Goal: Task Accomplishment & Management: Use online tool/utility

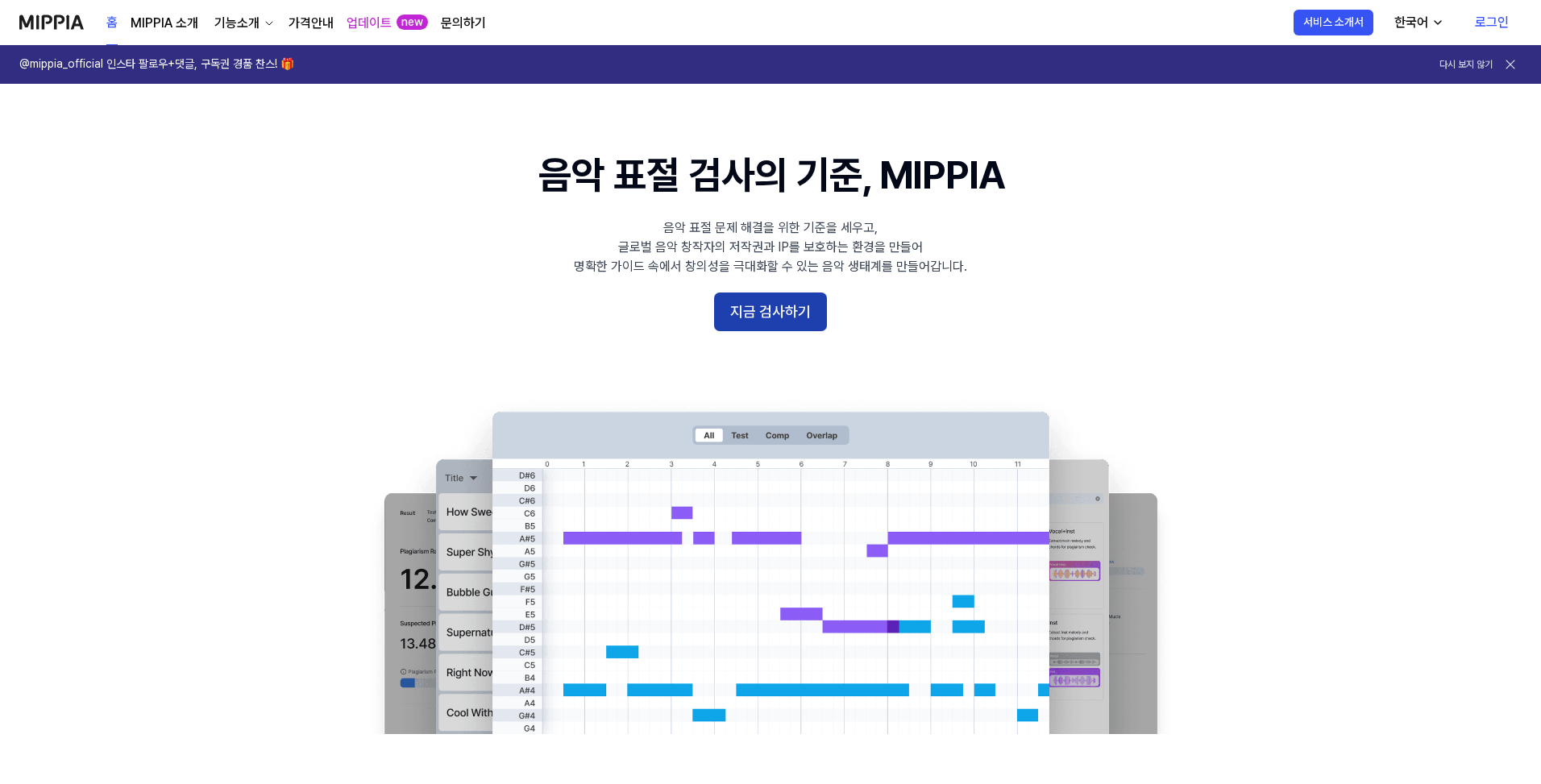
click at [789, 321] on button "지금 검사하기" at bounding box center [770, 311] width 113 height 39
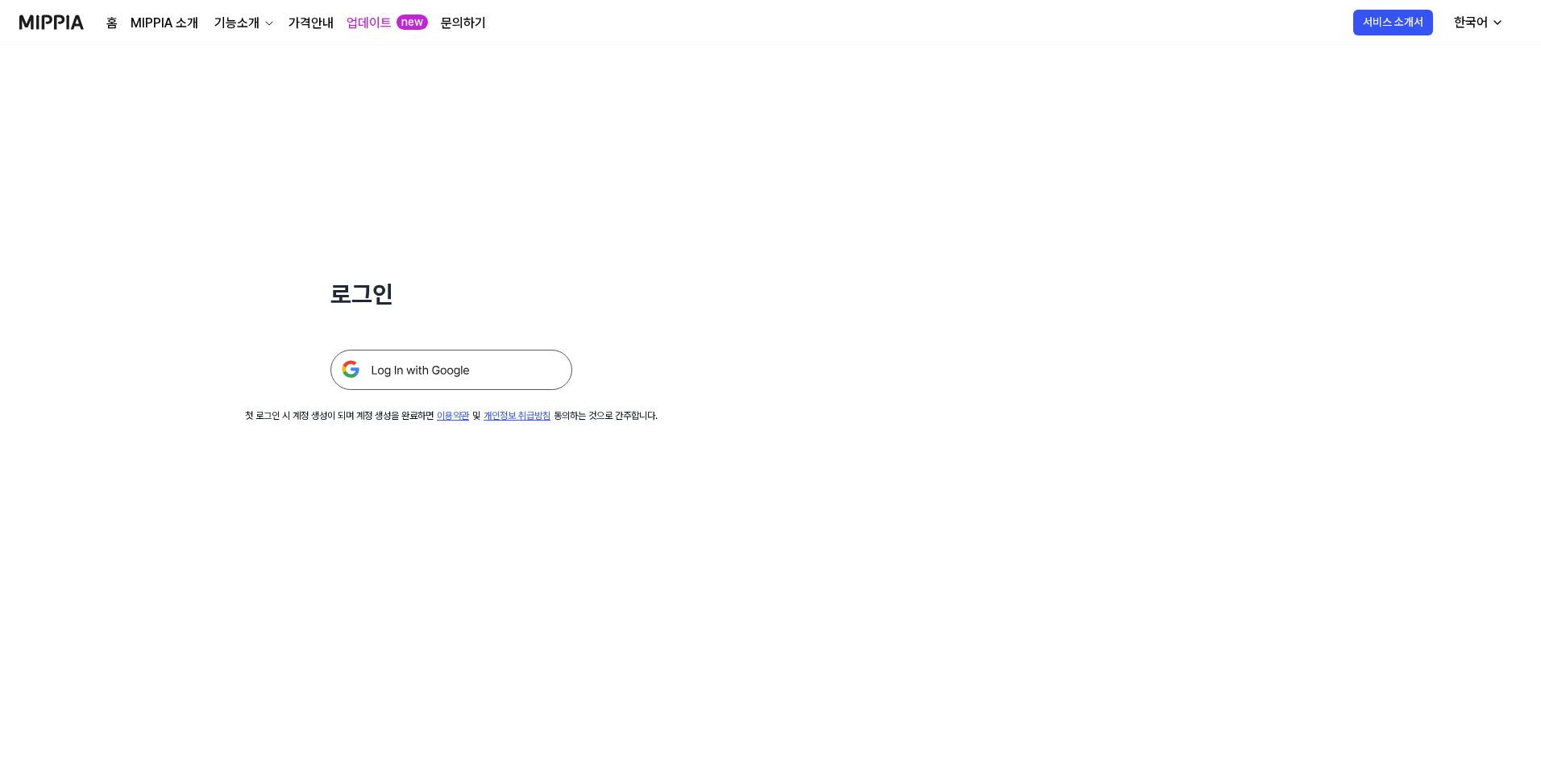
click at [438, 371] on img at bounding box center [451, 370] width 242 height 41
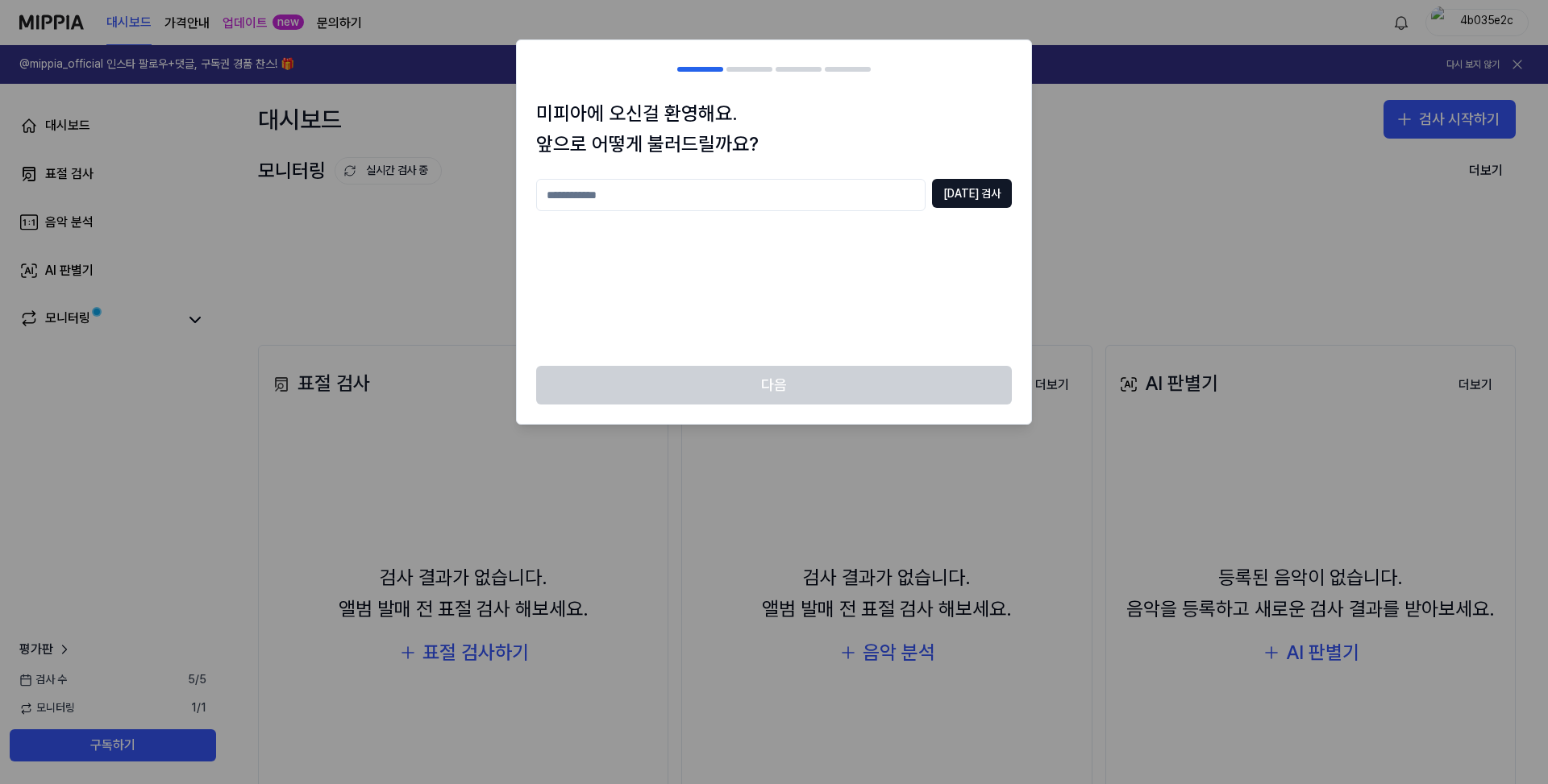
click at [645, 199] on input "text" at bounding box center [731, 195] width 390 height 32
type input "*"
type input "****"
click at [1010, 203] on button "[DATE] 검사" at bounding box center [971, 194] width 80 height 29
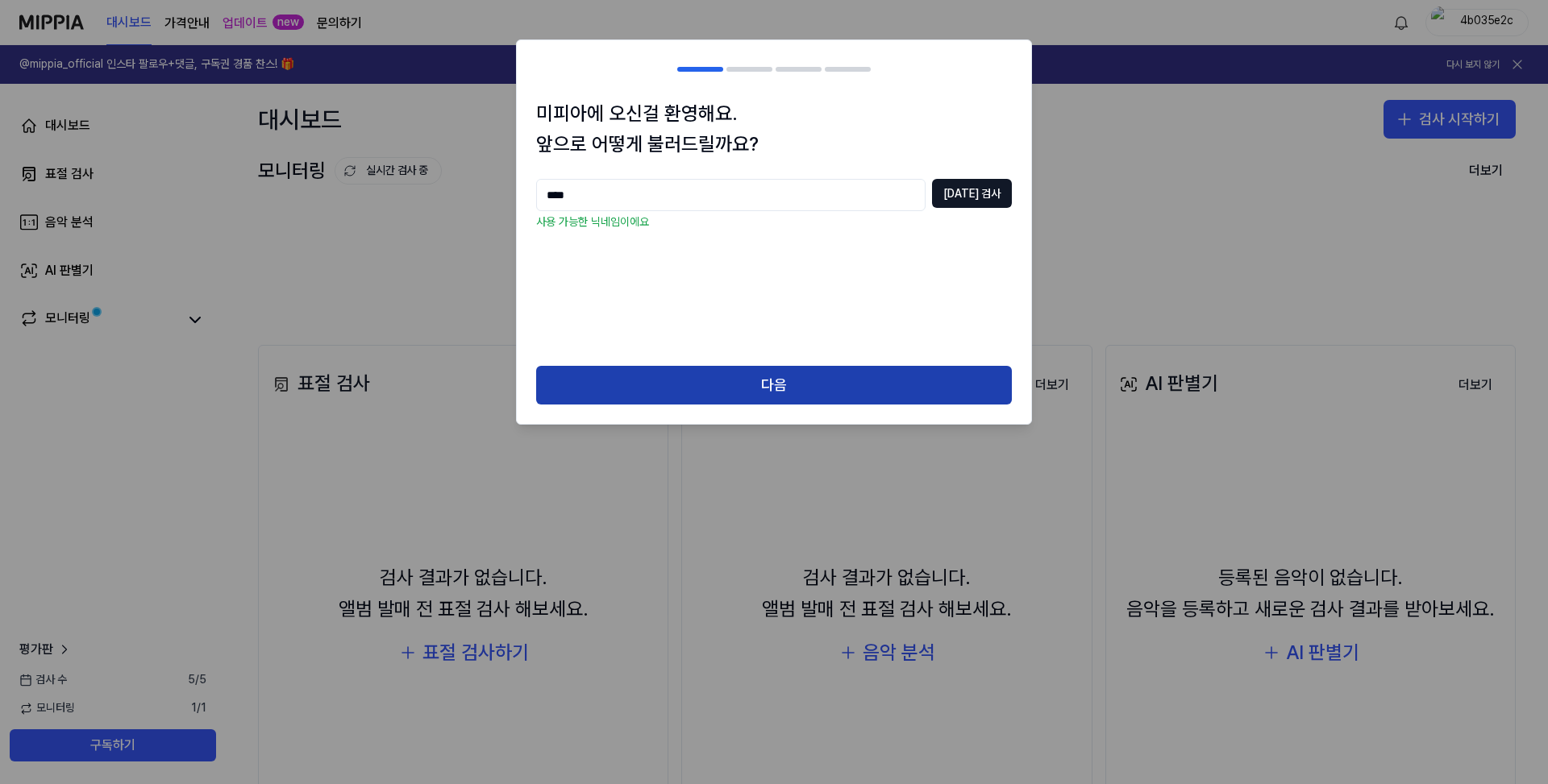
click at [814, 391] on button "다음" at bounding box center [774, 386] width 475 height 39
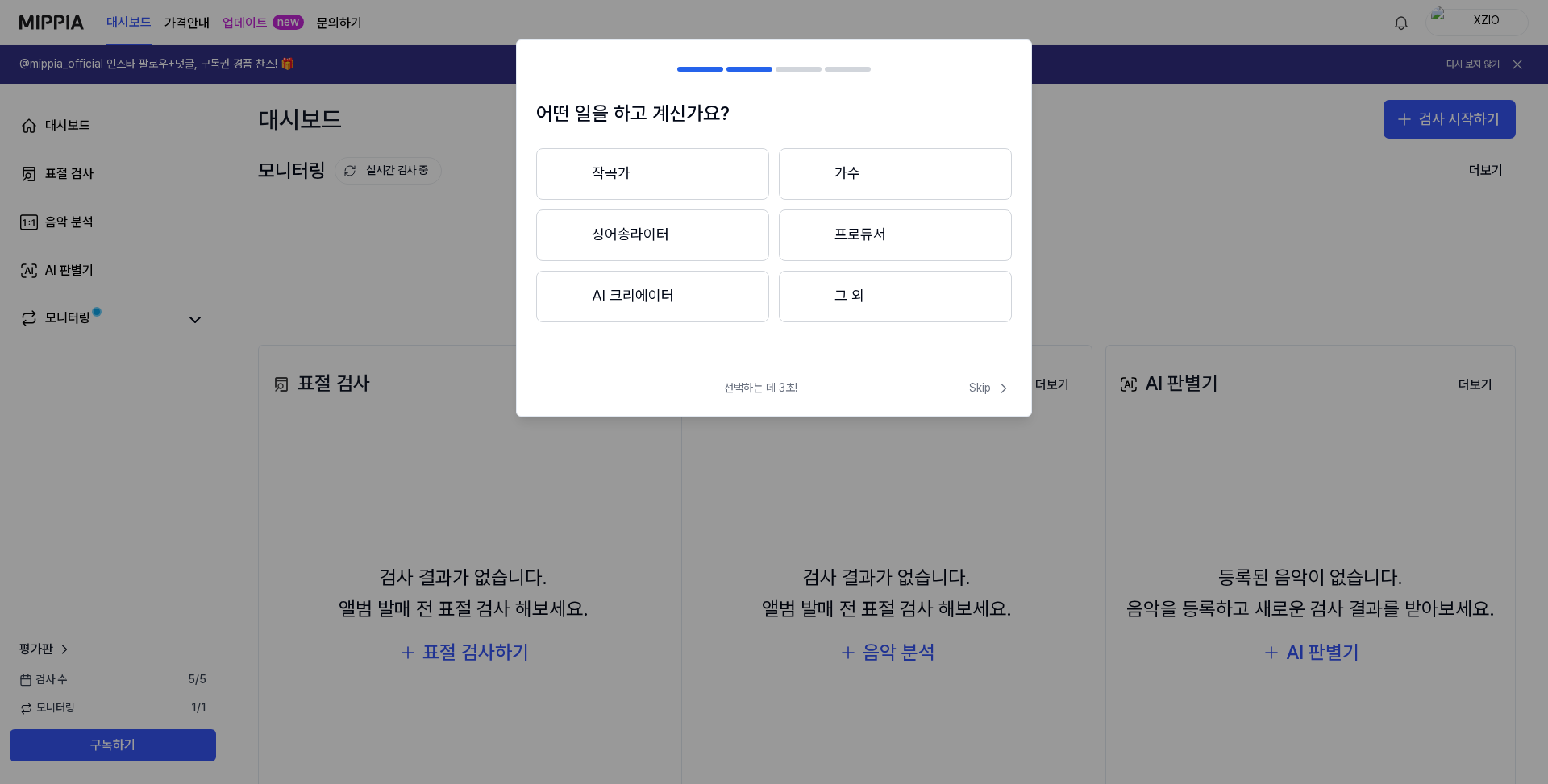
click at [707, 294] on button "AI 크리에이터" at bounding box center [653, 297] width 233 height 52
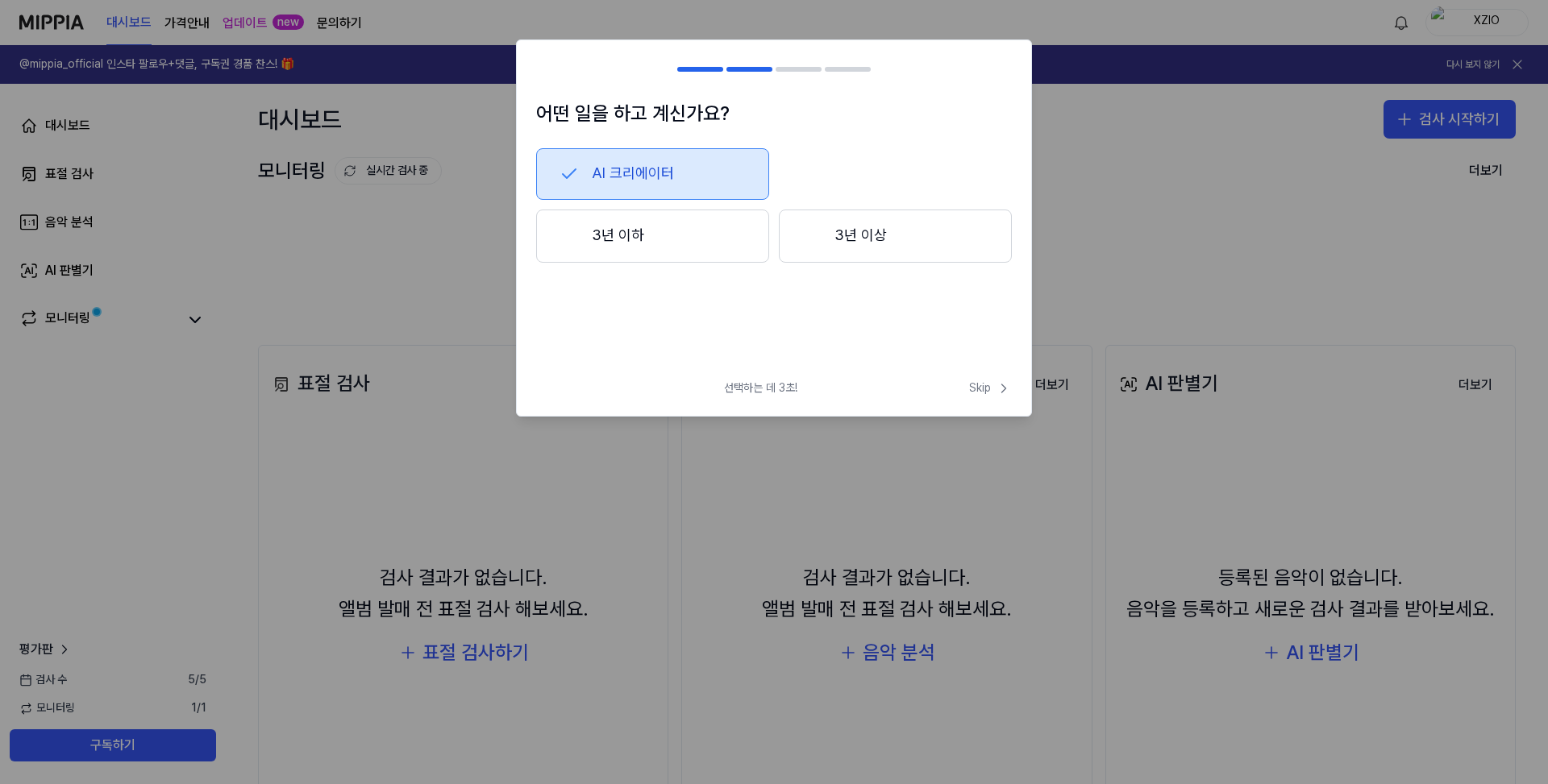
click at [704, 240] on button "3년 이하" at bounding box center [653, 235] width 233 height 53
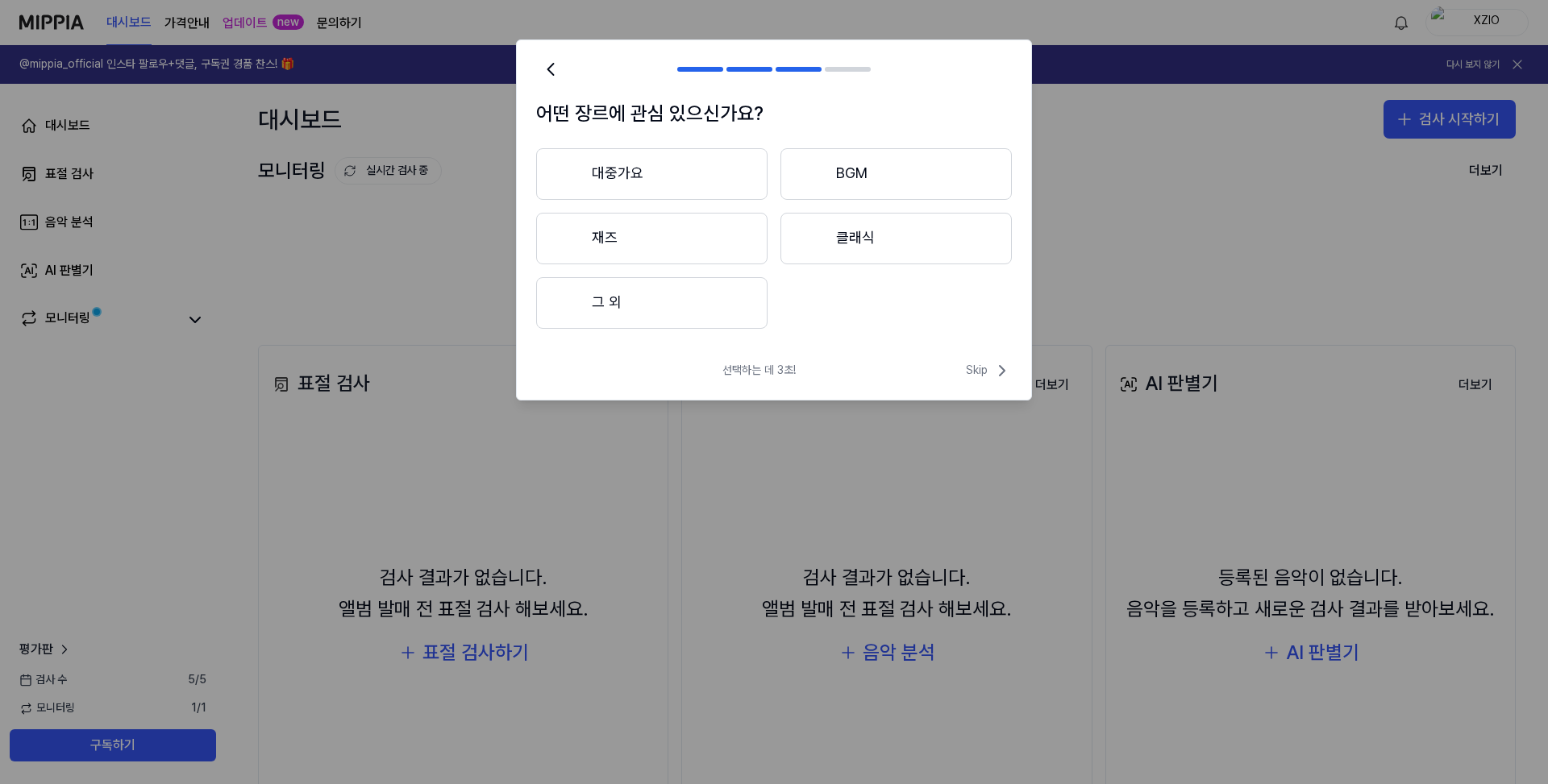
click at [676, 293] on button "그 외" at bounding box center [652, 304] width 231 height 52
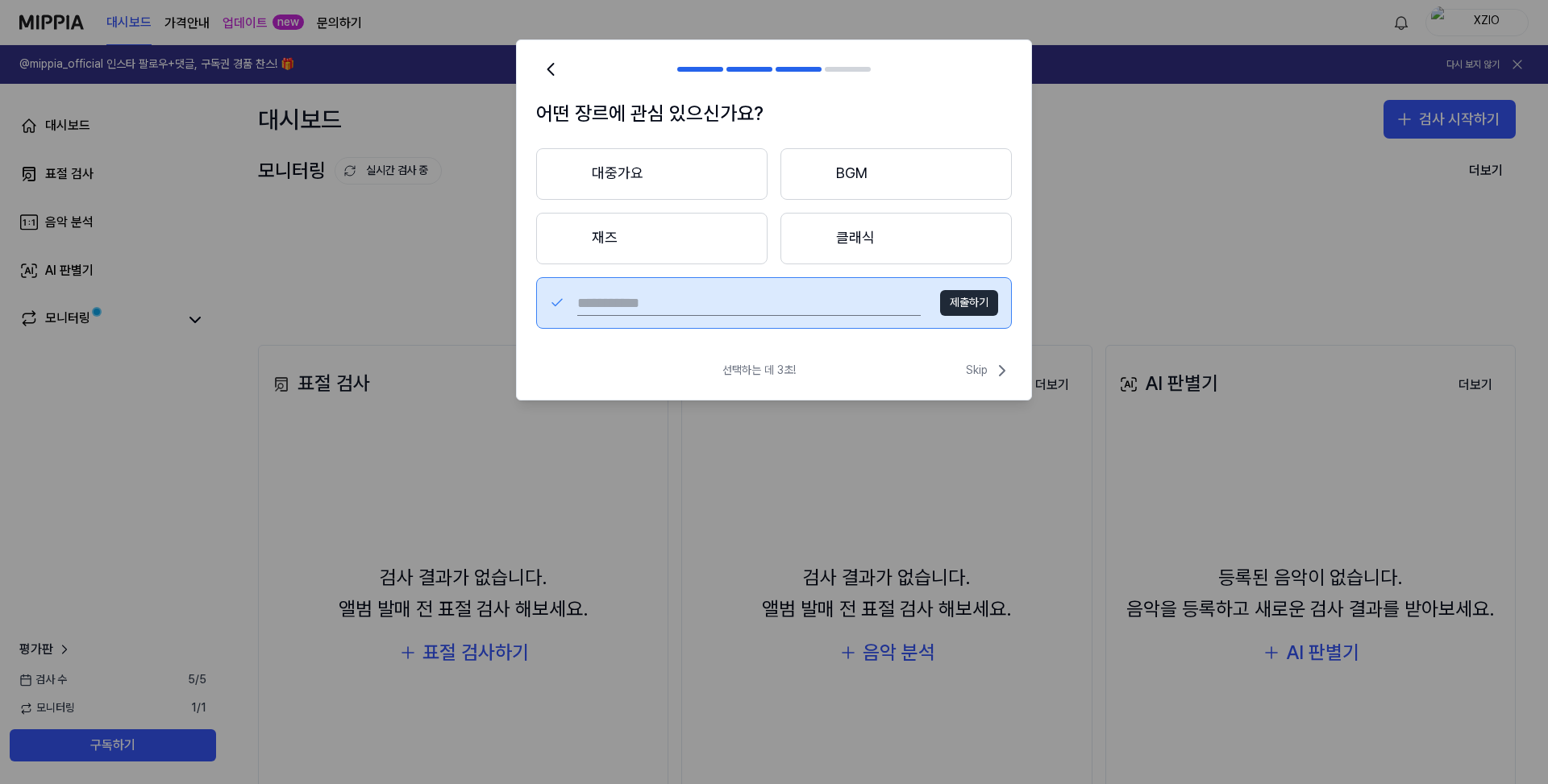
click at [675, 305] on input "text" at bounding box center [749, 303] width 343 height 26
type input "***"
click at [967, 301] on button "제출하기" at bounding box center [969, 303] width 58 height 26
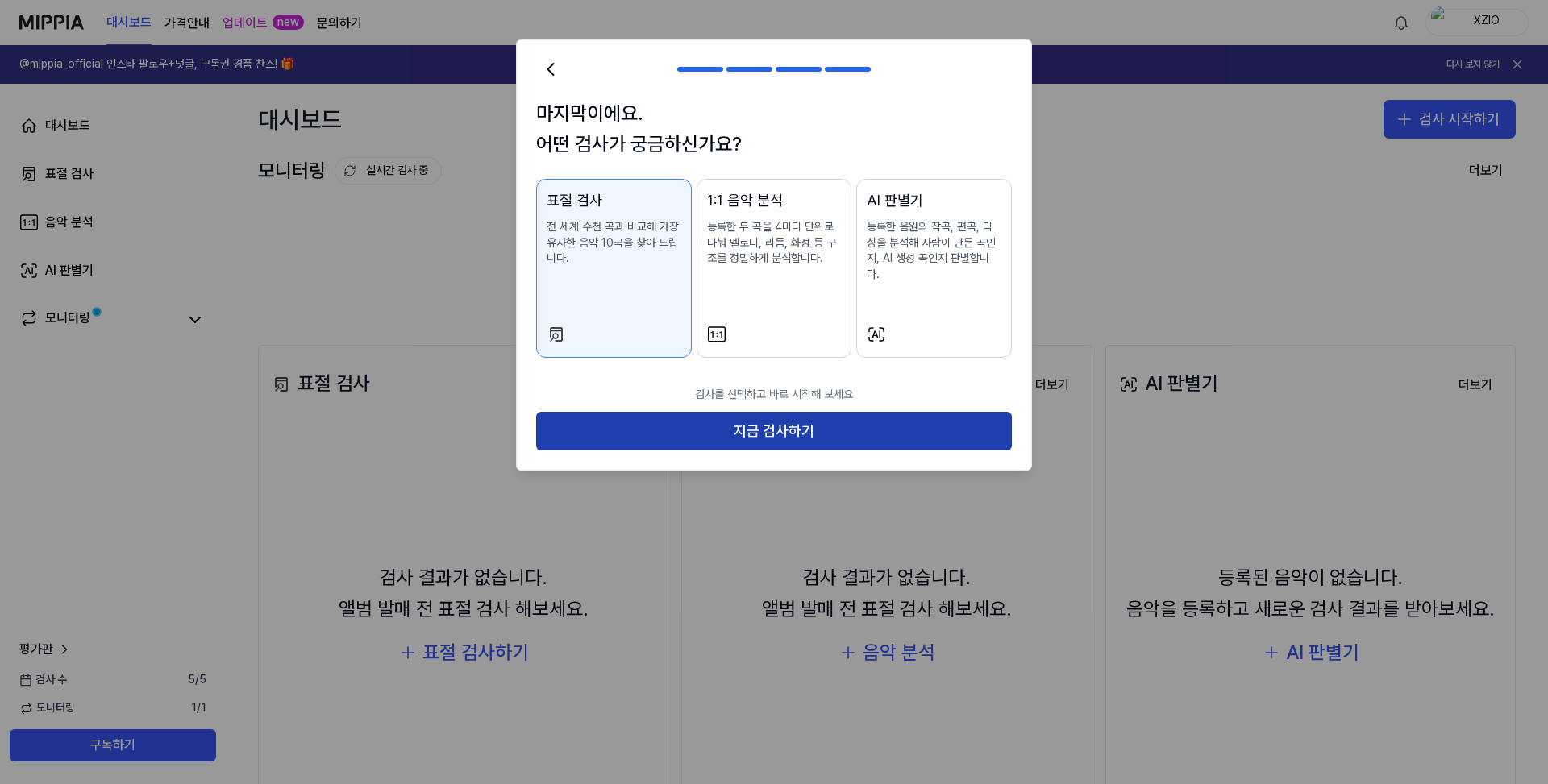
click at [867, 419] on button "지금 검사하기" at bounding box center [774, 431] width 475 height 39
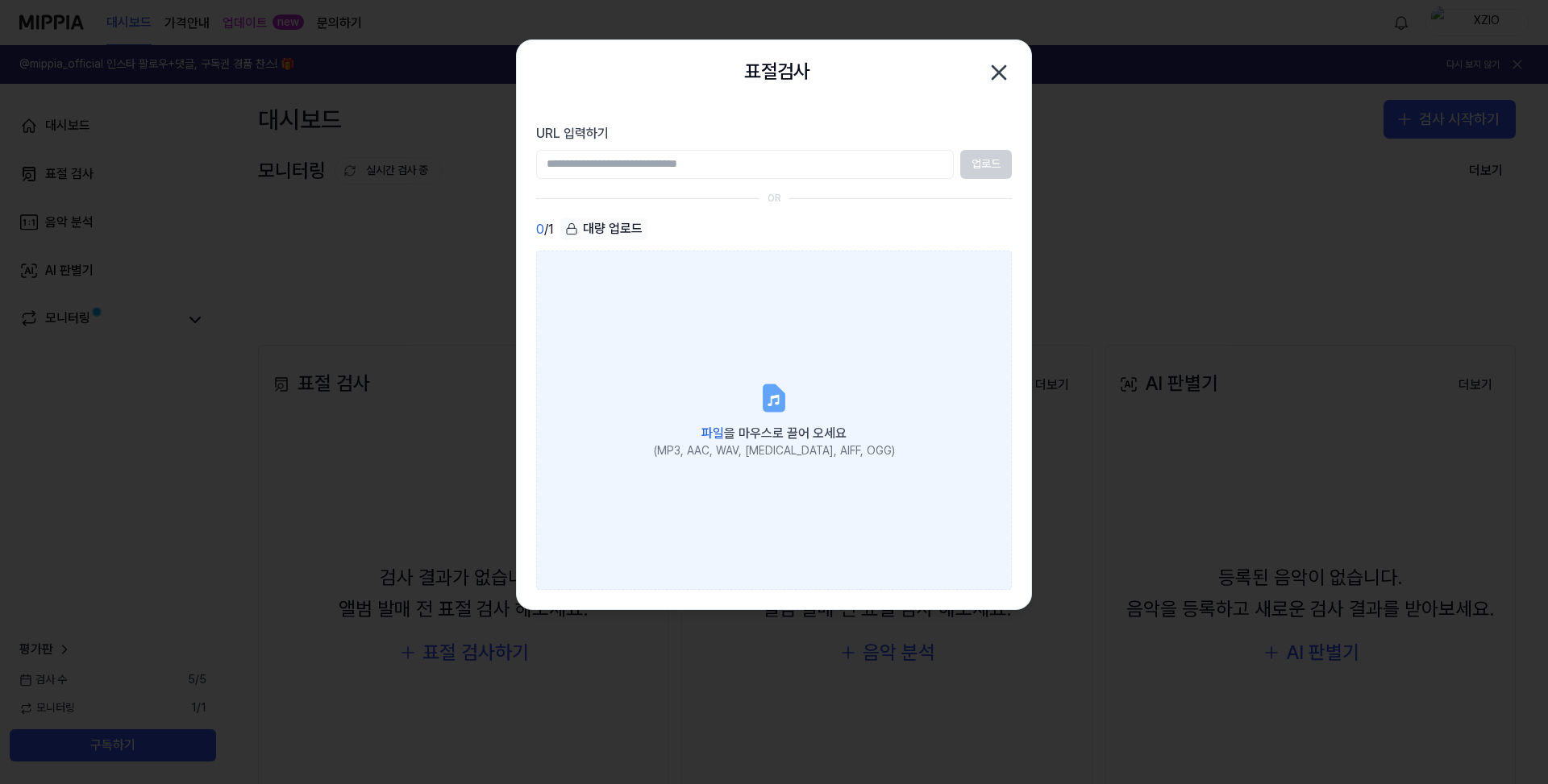
click at [764, 387] on icon at bounding box center [774, 398] width 19 height 25
click at [0, 0] on input "파일 을 마우스로 끌어 오세요 (MP3, AAC, WAV, [MEDICAL_DATA], AIFF, OGG)" at bounding box center [0, 0] width 0 height 0
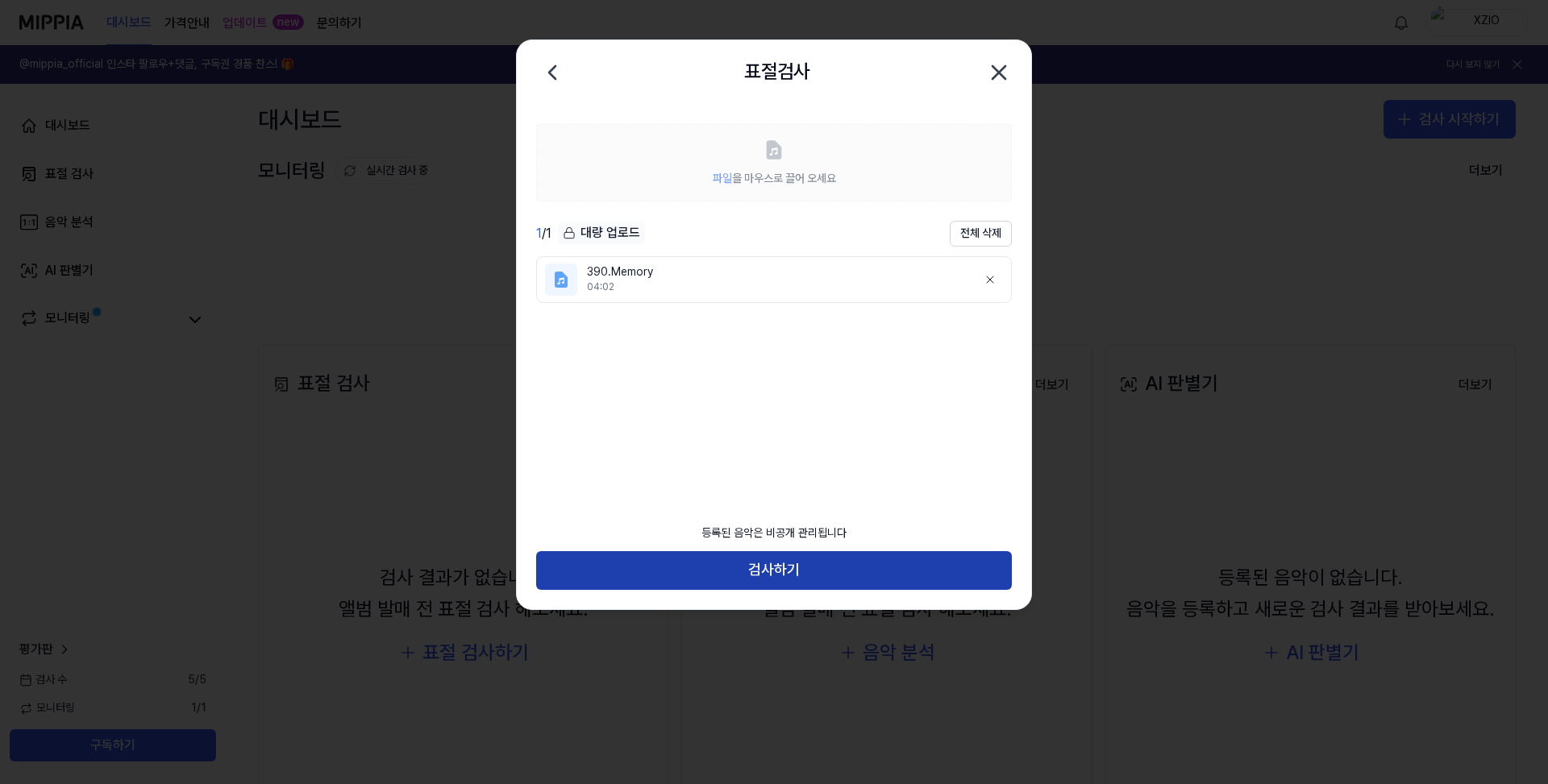
click at [787, 576] on button "검사하기" at bounding box center [774, 571] width 475 height 39
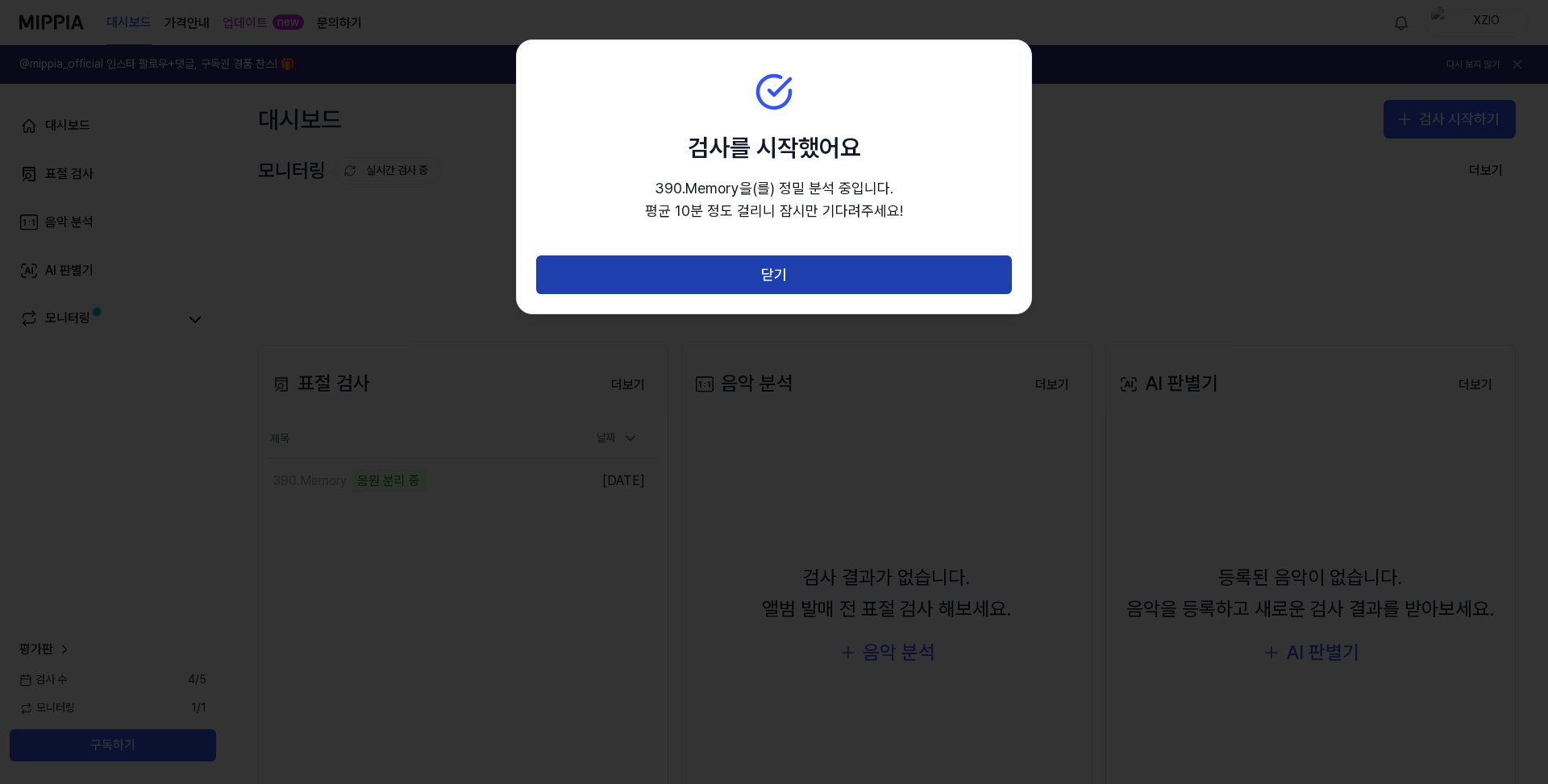
click at [826, 279] on button "닫기" at bounding box center [774, 275] width 475 height 39
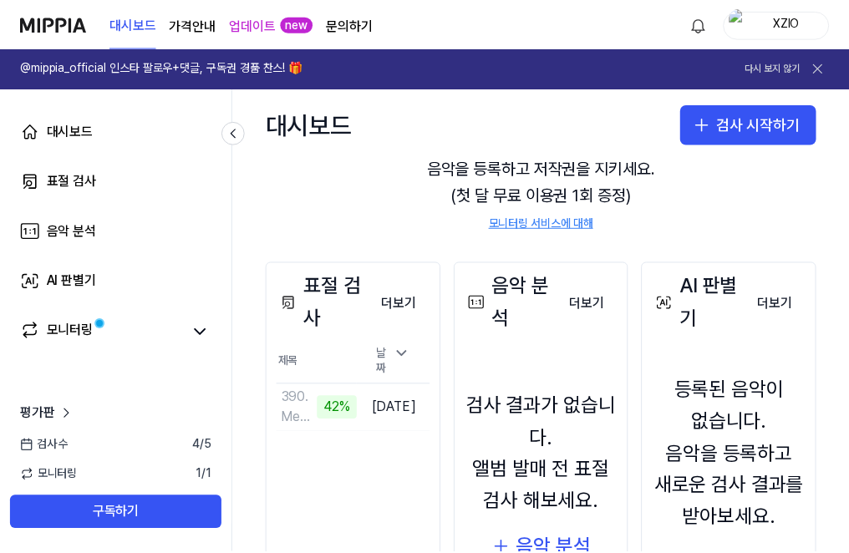
scroll to position [1, 0]
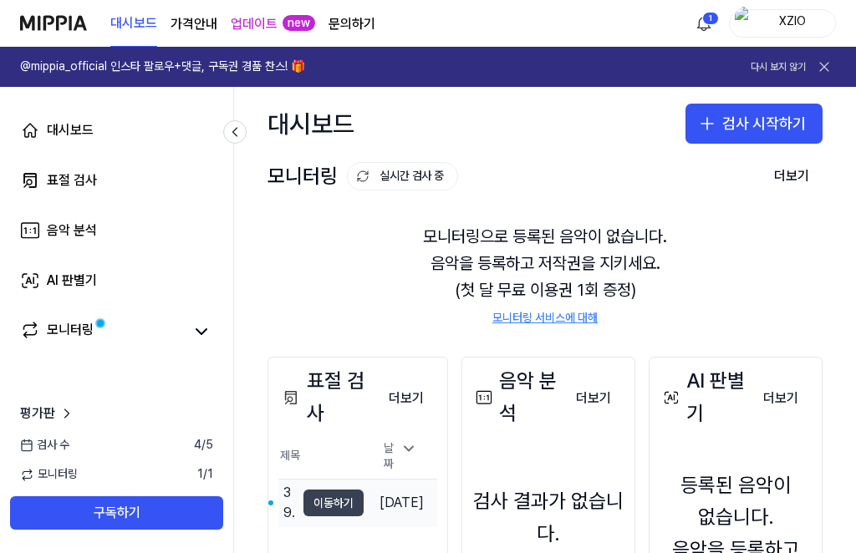
click at [339, 496] on button "이동하기" at bounding box center [333, 503] width 60 height 27
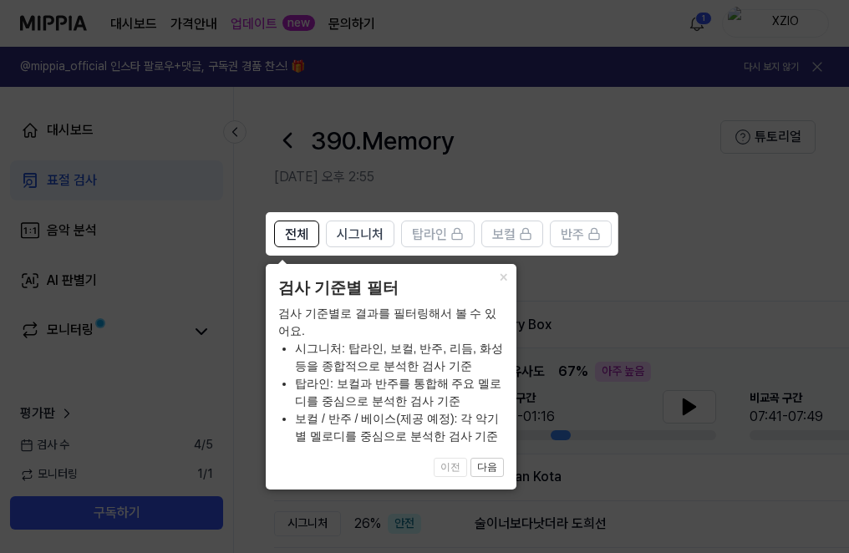
click at [494, 479] on div "× 검사 기준별 필터 검사 기준별로 결과를 필터링해서 볼 수 있어요. 시그니처: 탑라인, 보컬, 반주, 리듬, 화성 등을 종합적으로 분석한 검…" at bounding box center [391, 377] width 251 height 226
click at [492, 464] on button "다음" at bounding box center [487, 468] width 33 height 20
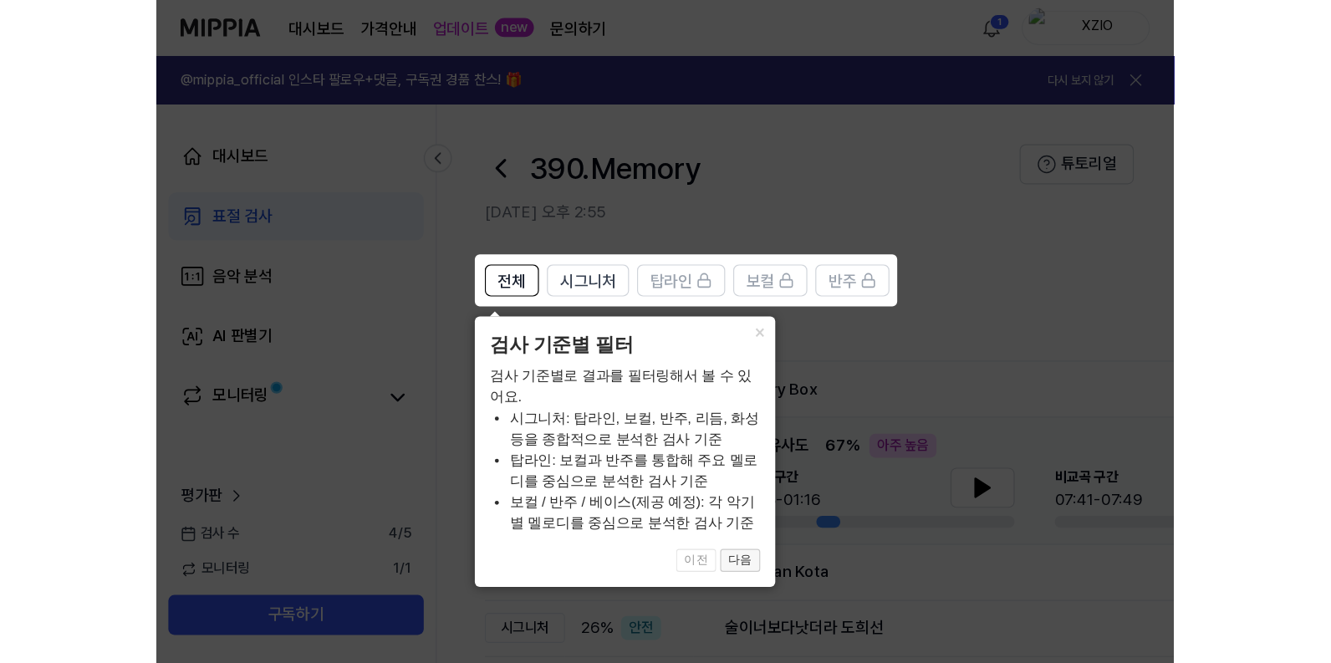
scroll to position [48, 0]
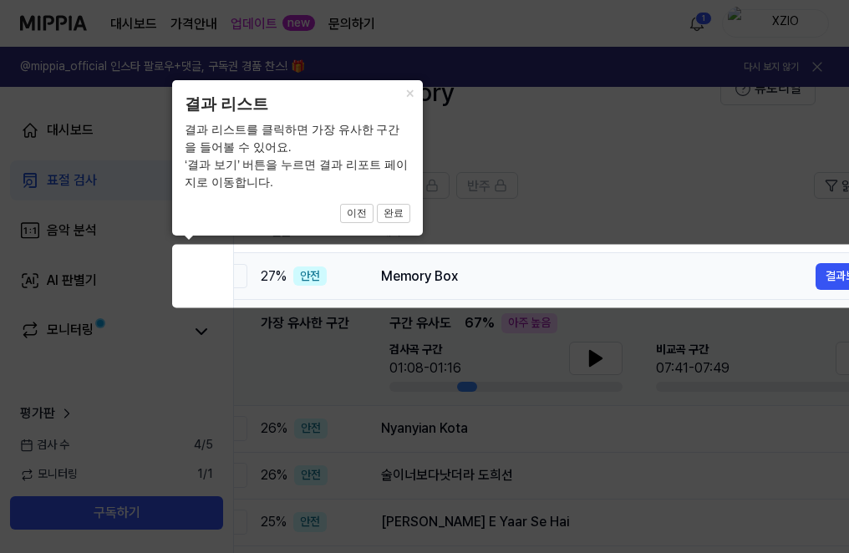
click at [708, 271] on div "Memory Box" at bounding box center [598, 277] width 435 height 20
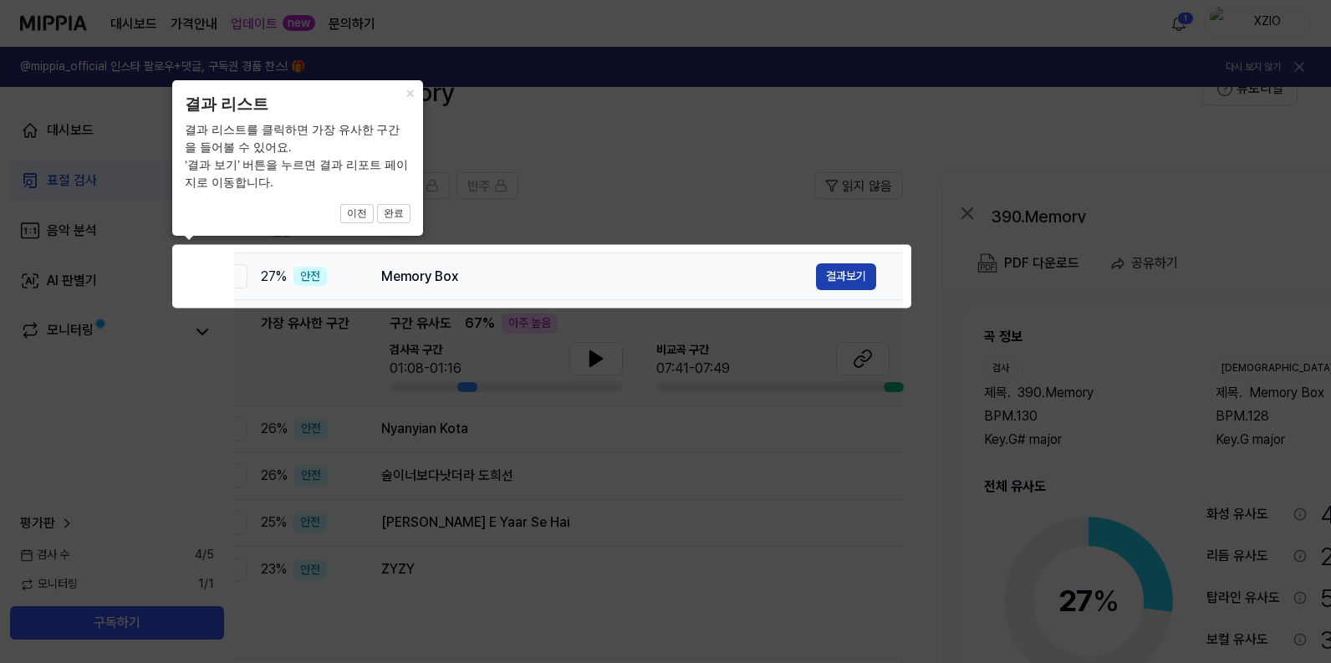
click at [839, 278] on button "결과보기" at bounding box center [846, 276] width 60 height 27
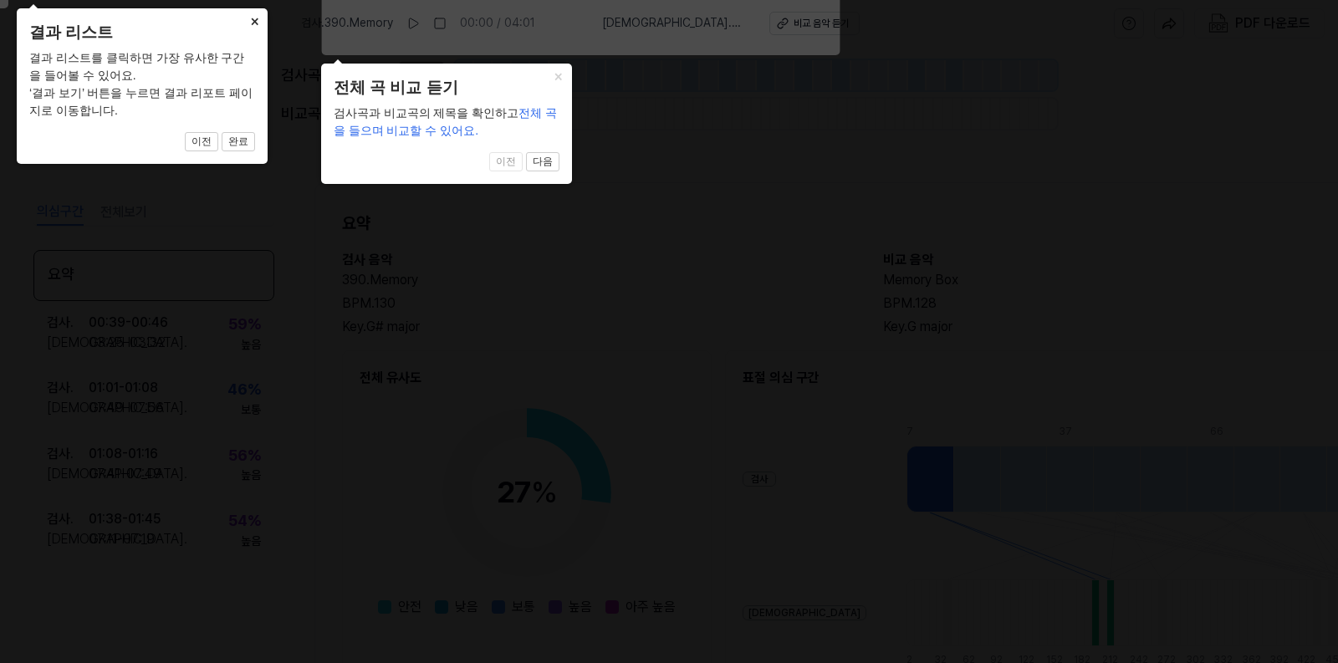
click at [254, 23] on button "×" at bounding box center [254, 19] width 27 height 23
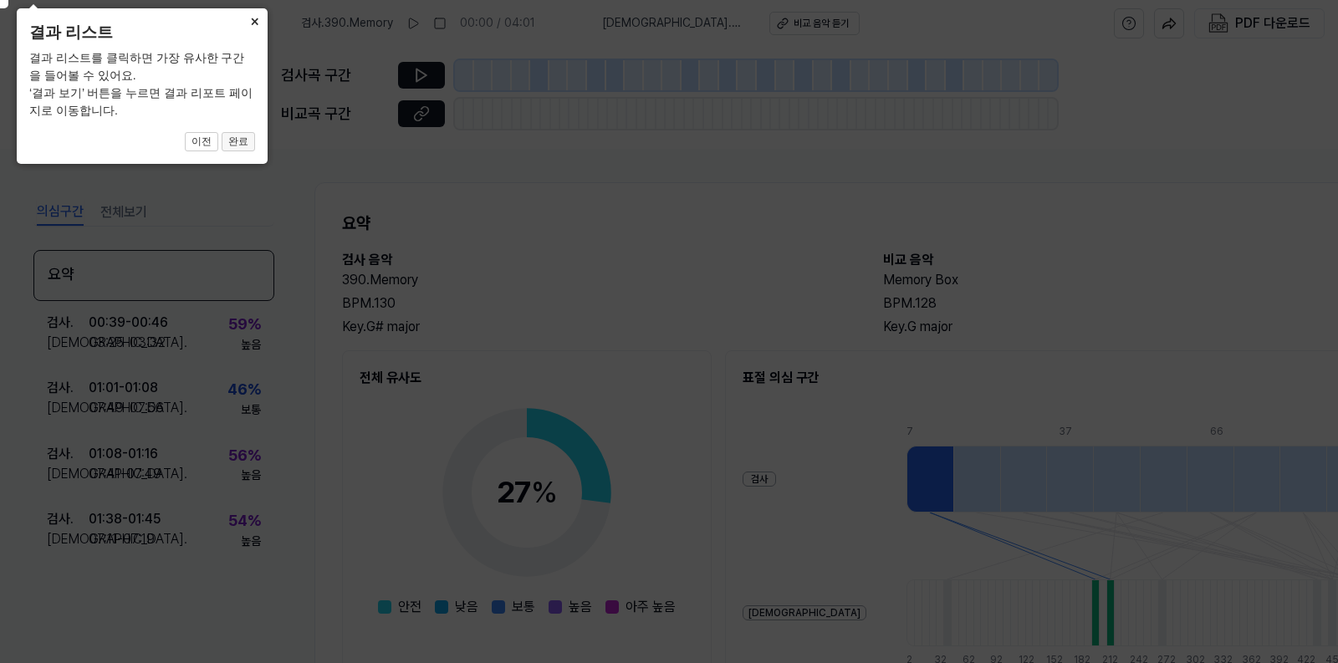
click at [242, 141] on button "완료" at bounding box center [238, 142] width 33 height 20
click at [236, 147] on button "완료" at bounding box center [238, 142] width 33 height 20
click at [257, 21] on button "×" at bounding box center [254, 19] width 27 height 23
click at [257, 23] on button "×" at bounding box center [254, 19] width 27 height 23
click at [252, 24] on button "×" at bounding box center [254, 19] width 27 height 23
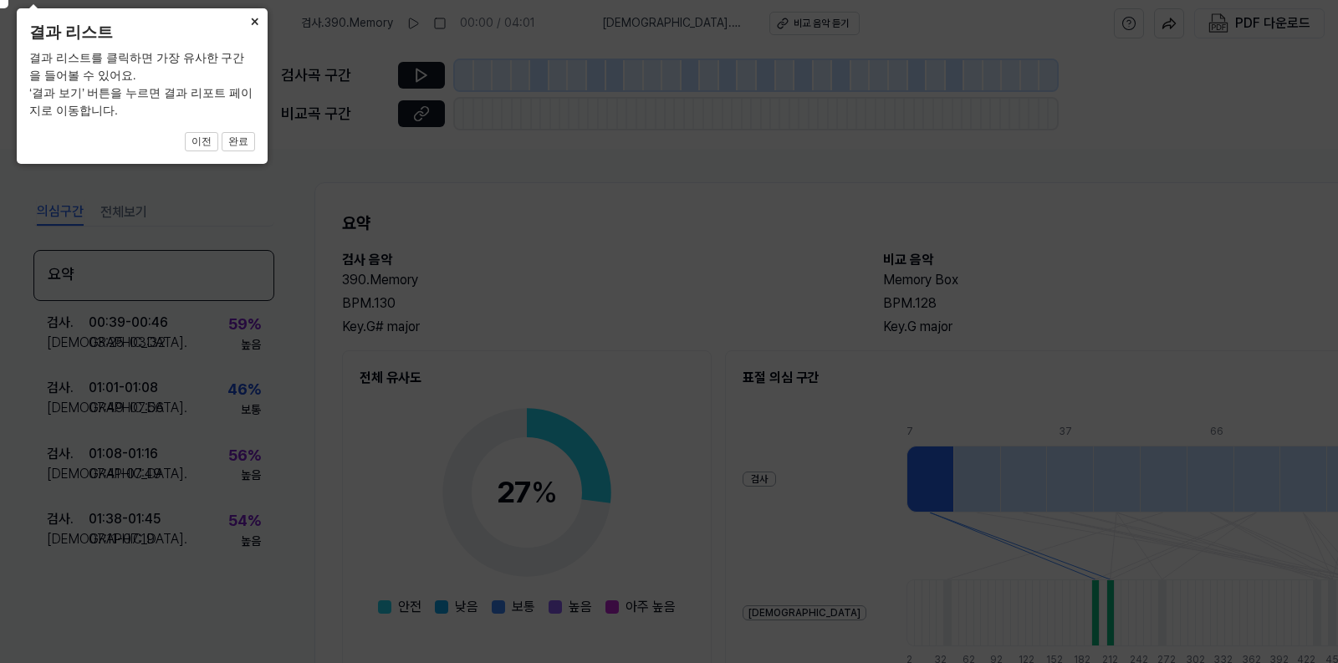
click at [419, 150] on icon at bounding box center [665, 327] width 1346 height 671
click at [680, 214] on icon at bounding box center [665, 327] width 1346 height 671
click at [201, 145] on button "이전" at bounding box center [201, 142] width 33 height 20
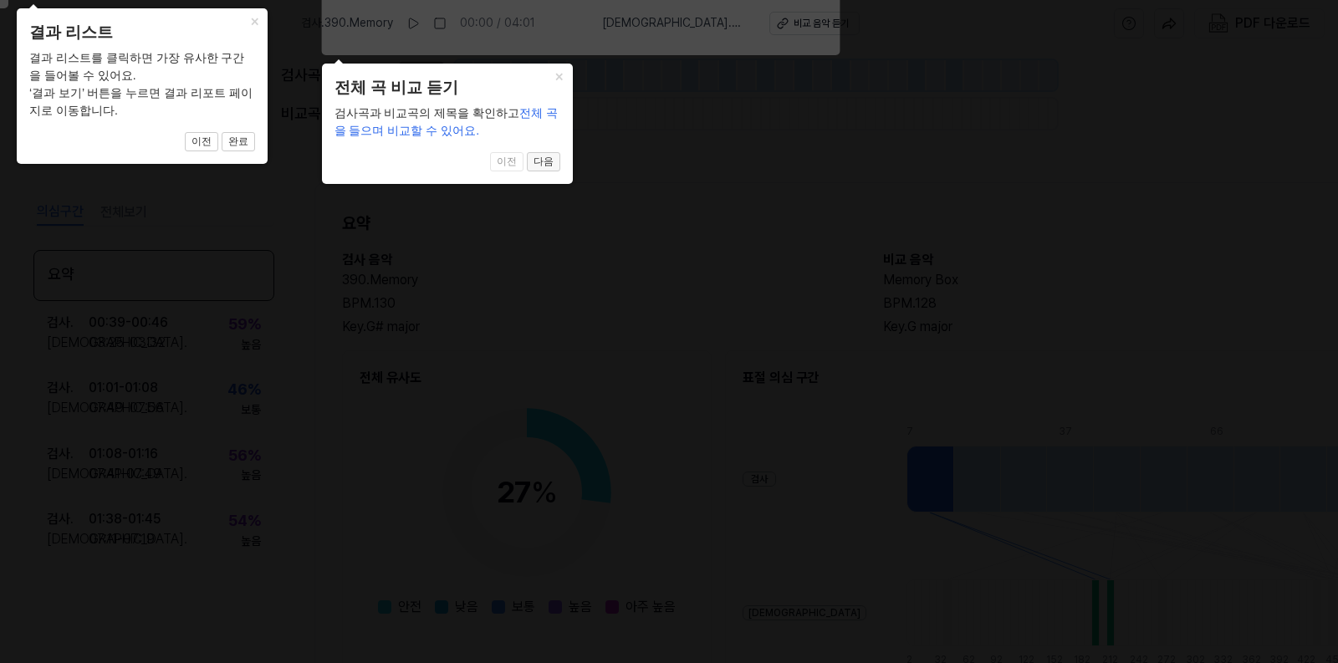
click at [553, 161] on button "다음" at bounding box center [543, 162] width 33 height 20
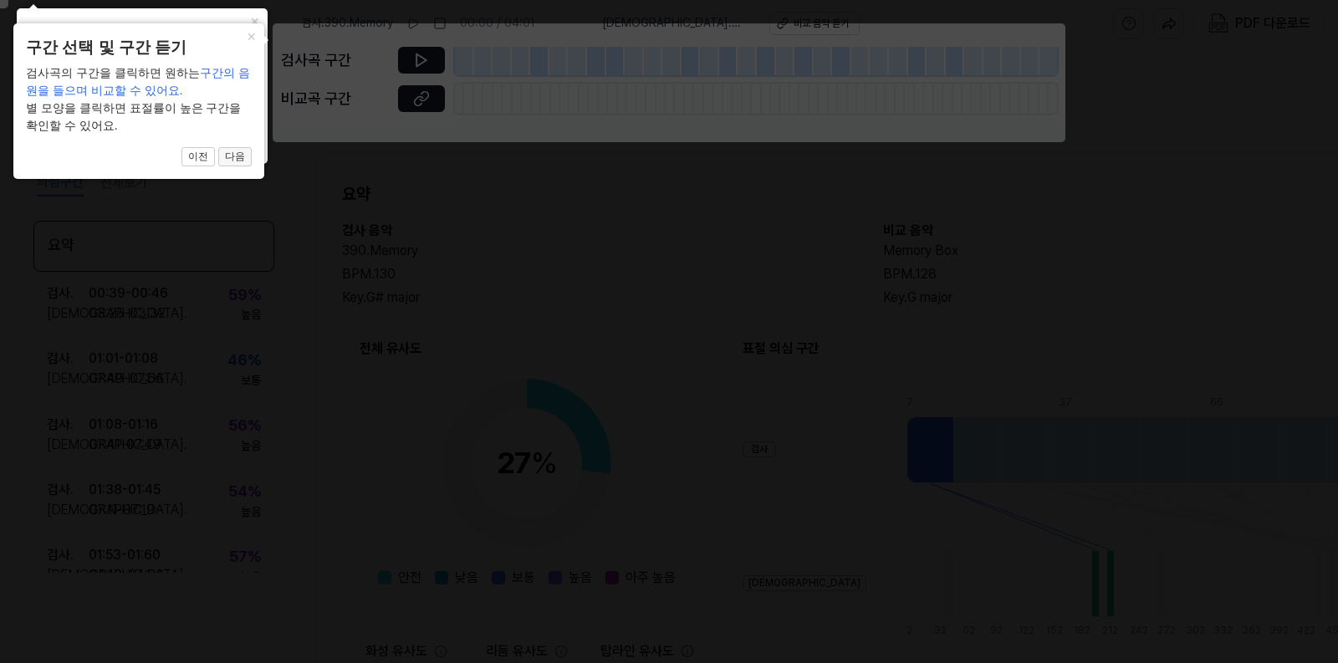
click at [234, 155] on button "다음" at bounding box center [234, 157] width 33 height 20
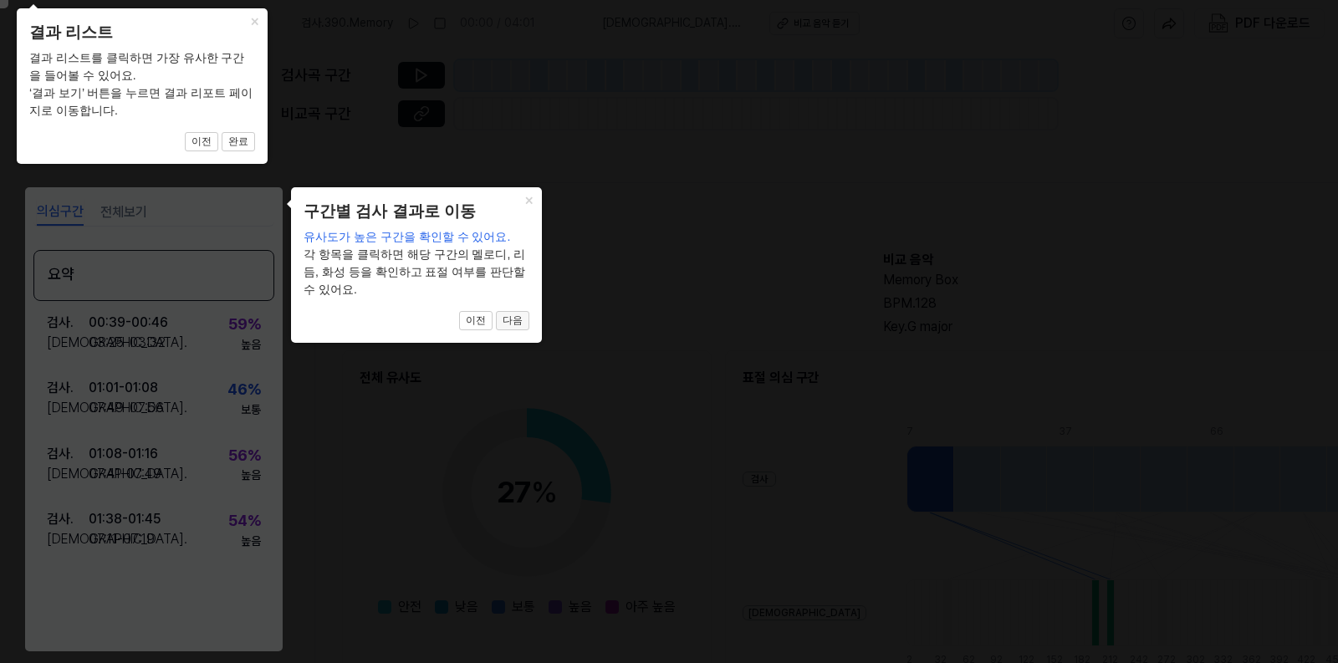
click at [516, 324] on button "다음" at bounding box center [512, 321] width 33 height 20
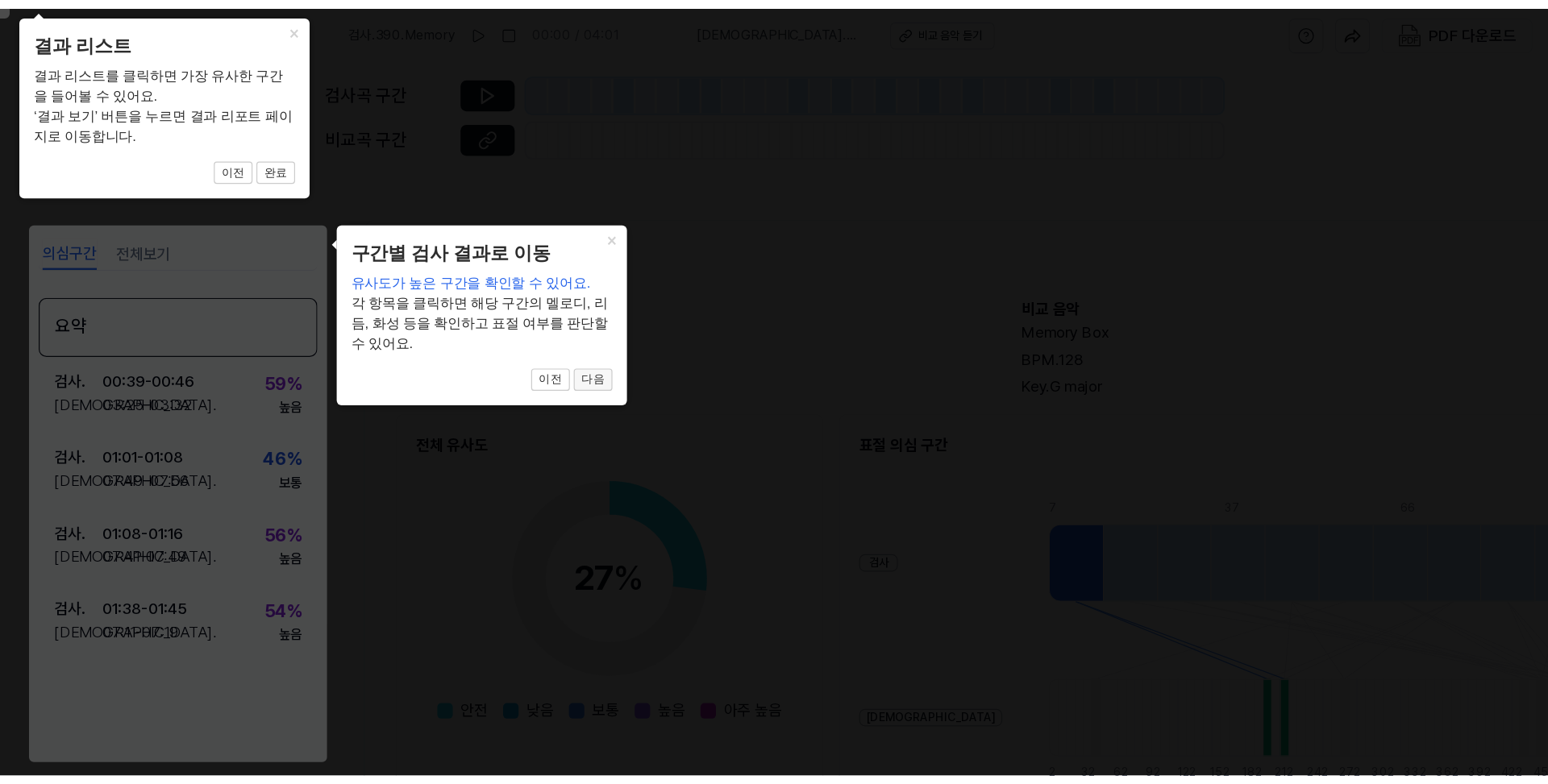
scroll to position [176, 110]
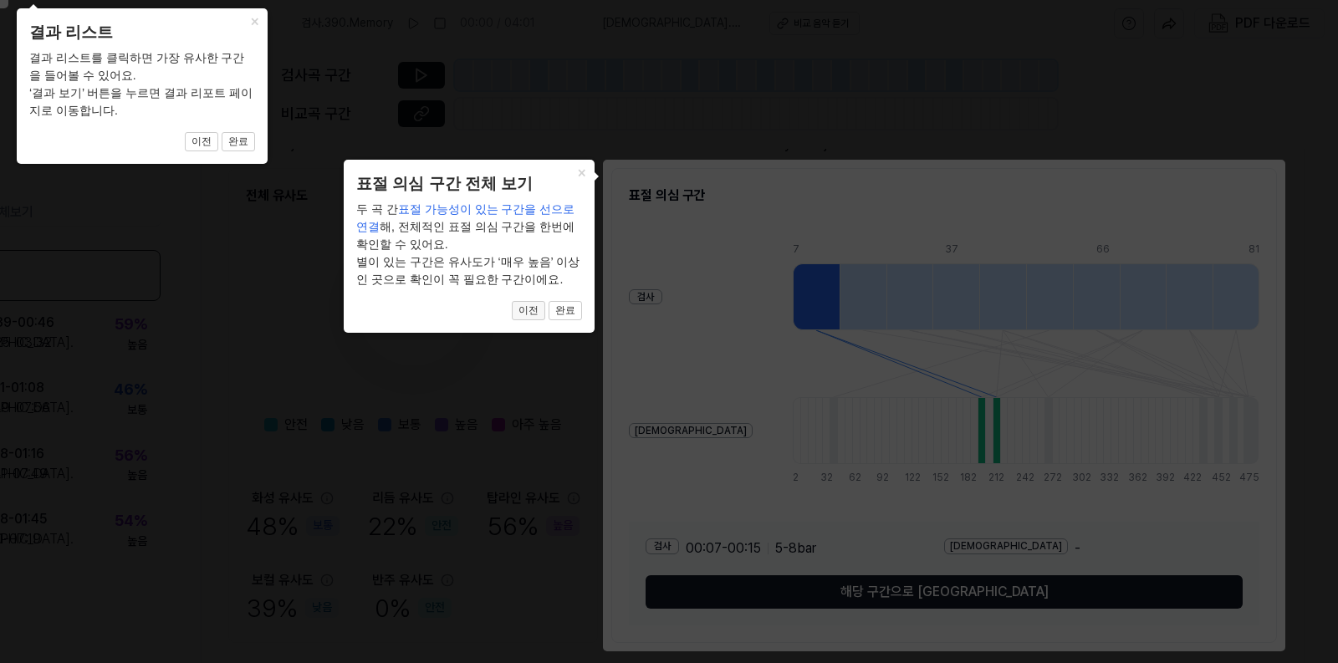
click at [512, 322] on div "× 표절 의심 구간 전체 보기 두 곡 간 표절 가능성이 있는 구간을 선으로 연결 해, 전체적인 표절 의심 구간을 한번에 확인할 수 있어요. 별…" at bounding box center [469, 246] width 251 height 173
click at [566, 312] on button "완료" at bounding box center [564, 311] width 33 height 20
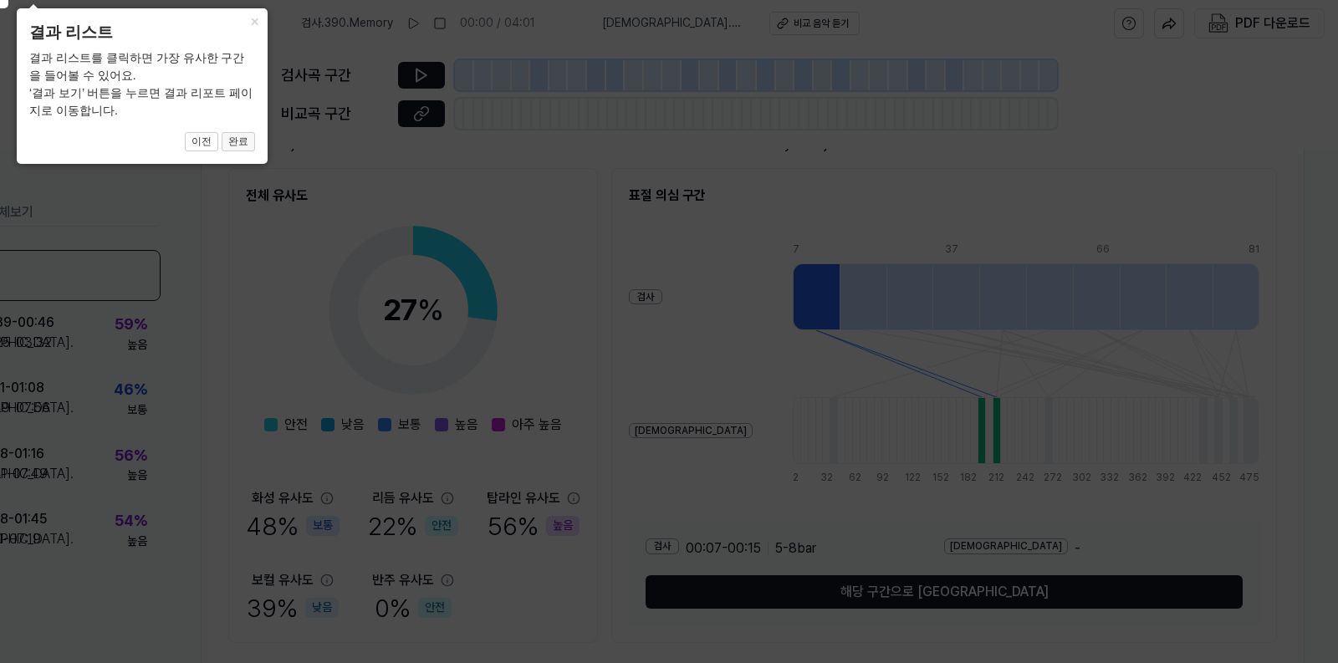
click at [241, 135] on button "완료" at bounding box center [238, 142] width 33 height 20
click at [255, 22] on button "×" at bounding box center [254, 19] width 27 height 23
click at [535, 224] on icon at bounding box center [665, 327] width 1346 height 671
click at [252, 16] on button "×" at bounding box center [254, 19] width 27 height 23
click at [254, 19] on button "×" at bounding box center [254, 19] width 27 height 23
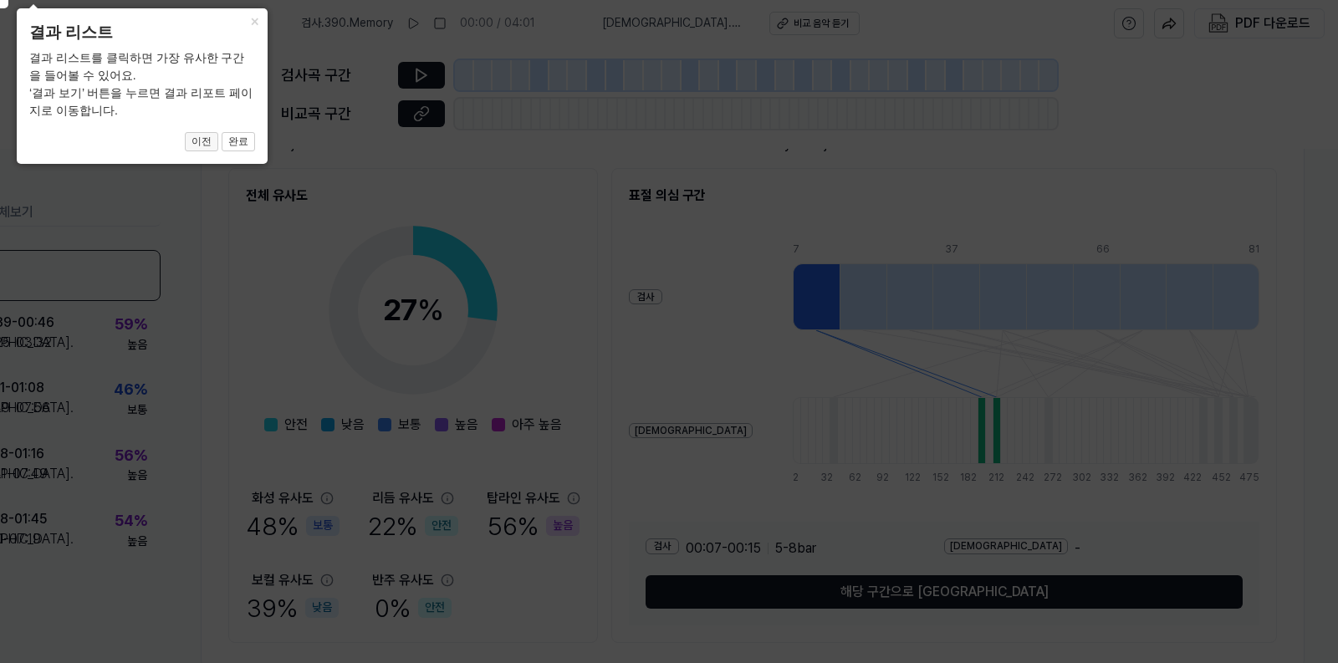
click at [207, 140] on button "이전" at bounding box center [201, 142] width 33 height 20
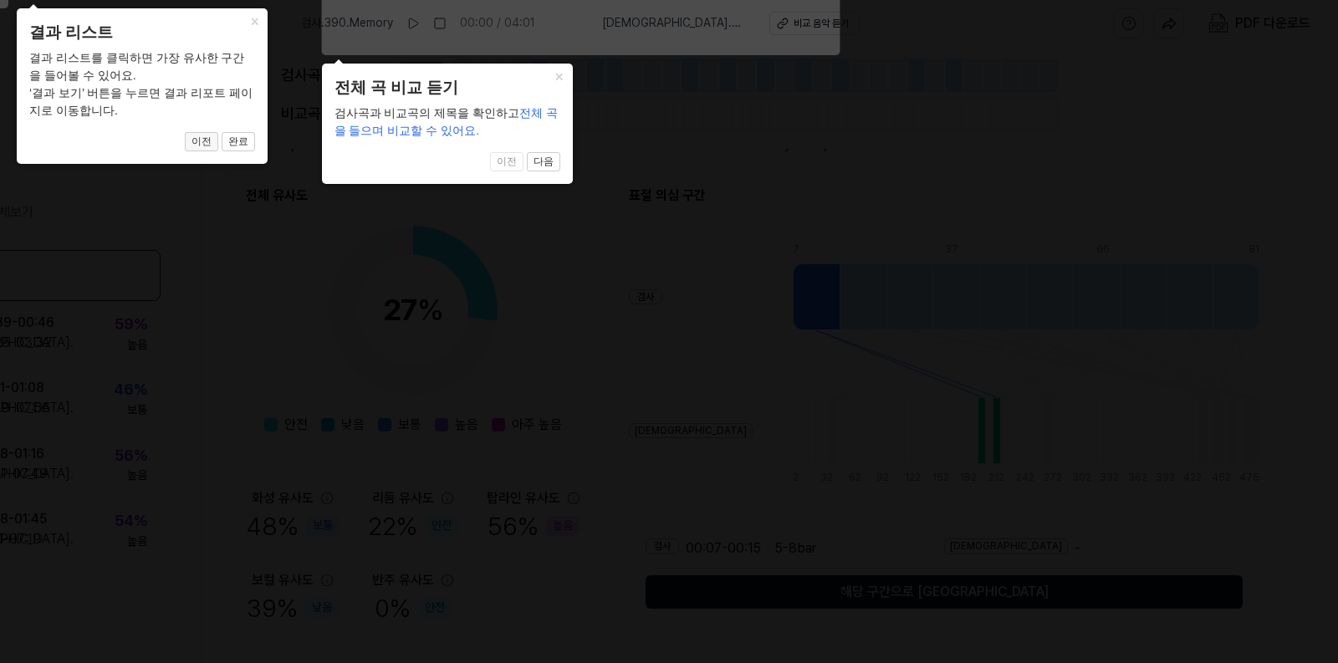
click at [207, 140] on button "이전" at bounding box center [201, 142] width 33 height 20
click at [252, 20] on button "×" at bounding box center [254, 19] width 27 height 23
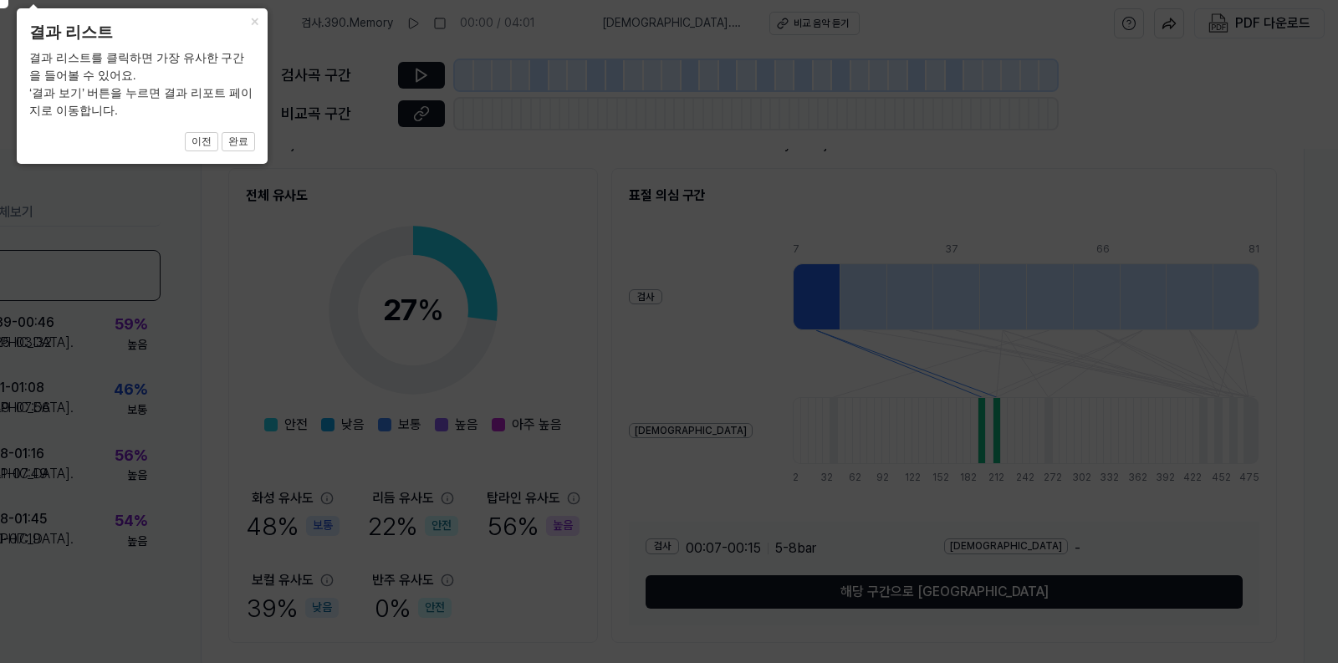
click at [229, 157] on div "× 결과 리스트 결과 리스트를 클릭하면 가장 유사한 구간을 들어볼 수 있어요. ‘결과 보기’ 버튼을 누르면 결과 리포트 페이지로 이동합니다. …" at bounding box center [142, 85] width 251 height 155
click at [232, 146] on button "완료" at bounding box center [238, 142] width 33 height 20
click at [242, 141] on button "완료" at bounding box center [238, 142] width 33 height 20
click at [640, 195] on icon at bounding box center [665, 327] width 1346 height 671
click at [404, 204] on icon at bounding box center [665, 327] width 1346 height 671
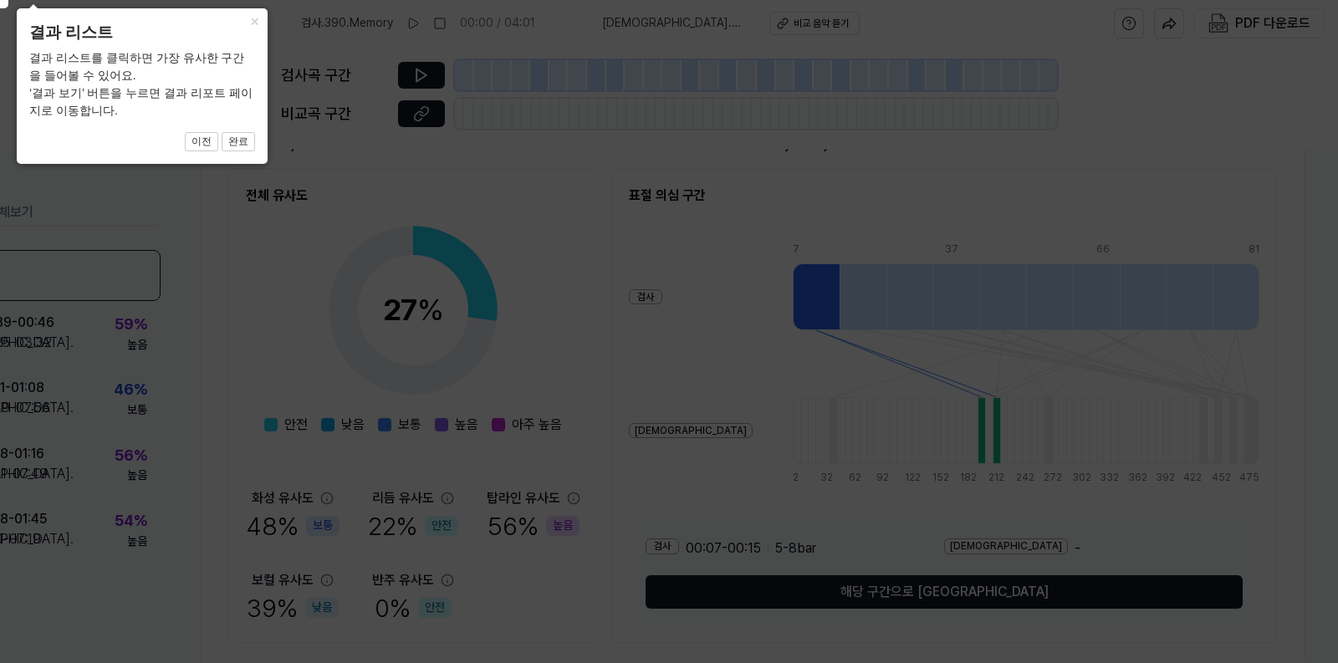
click at [246, 196] on icon at bounding box center [665, 327] width 1346 height 671
click at [191, 210] on icon at bounding box center [665, 327] width 1346 height 671
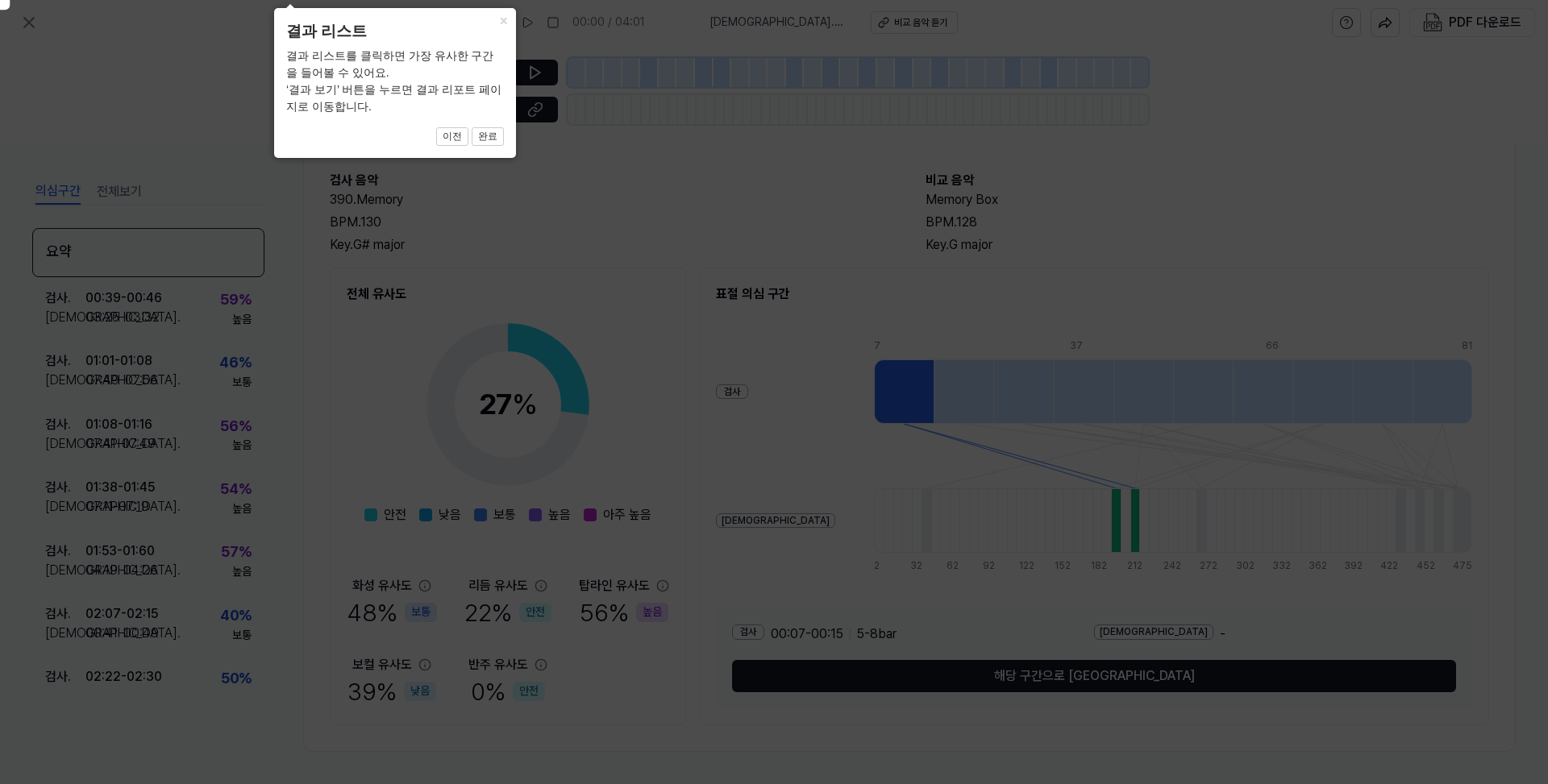
scroll to position [70, 0]
click at [326, 196] on icon at bounding box center [786, 387] width 1592 height 794
click at [489, 134] on button "완료" at bounding box center [487, 137] width 32 height 19
click at [459, 139] on button "이전" at bounding box center [451, 137] width 32 height 19
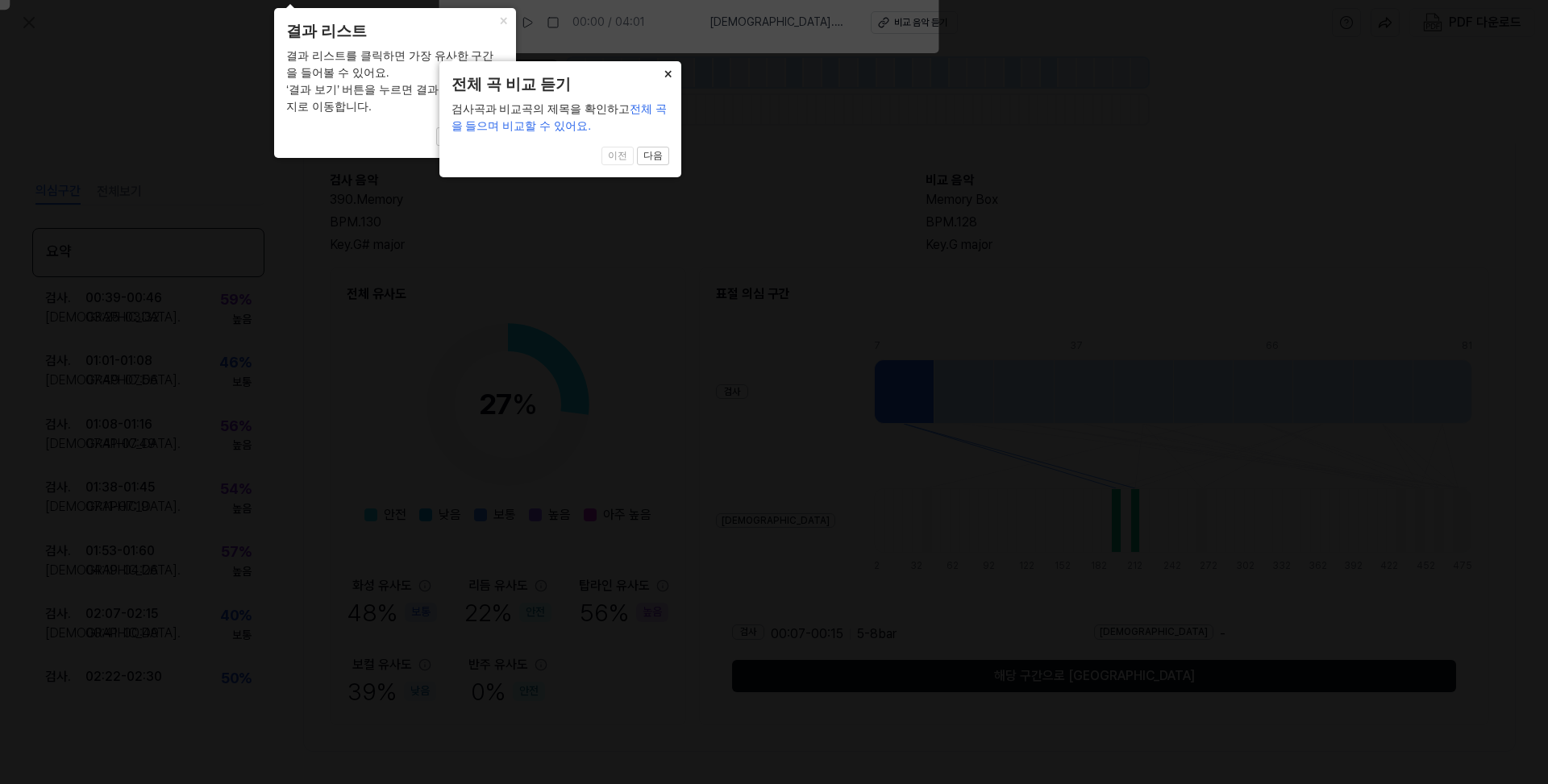
click at [671, 76] on button "×" at bounding box center [668, 72] width 26 height 22
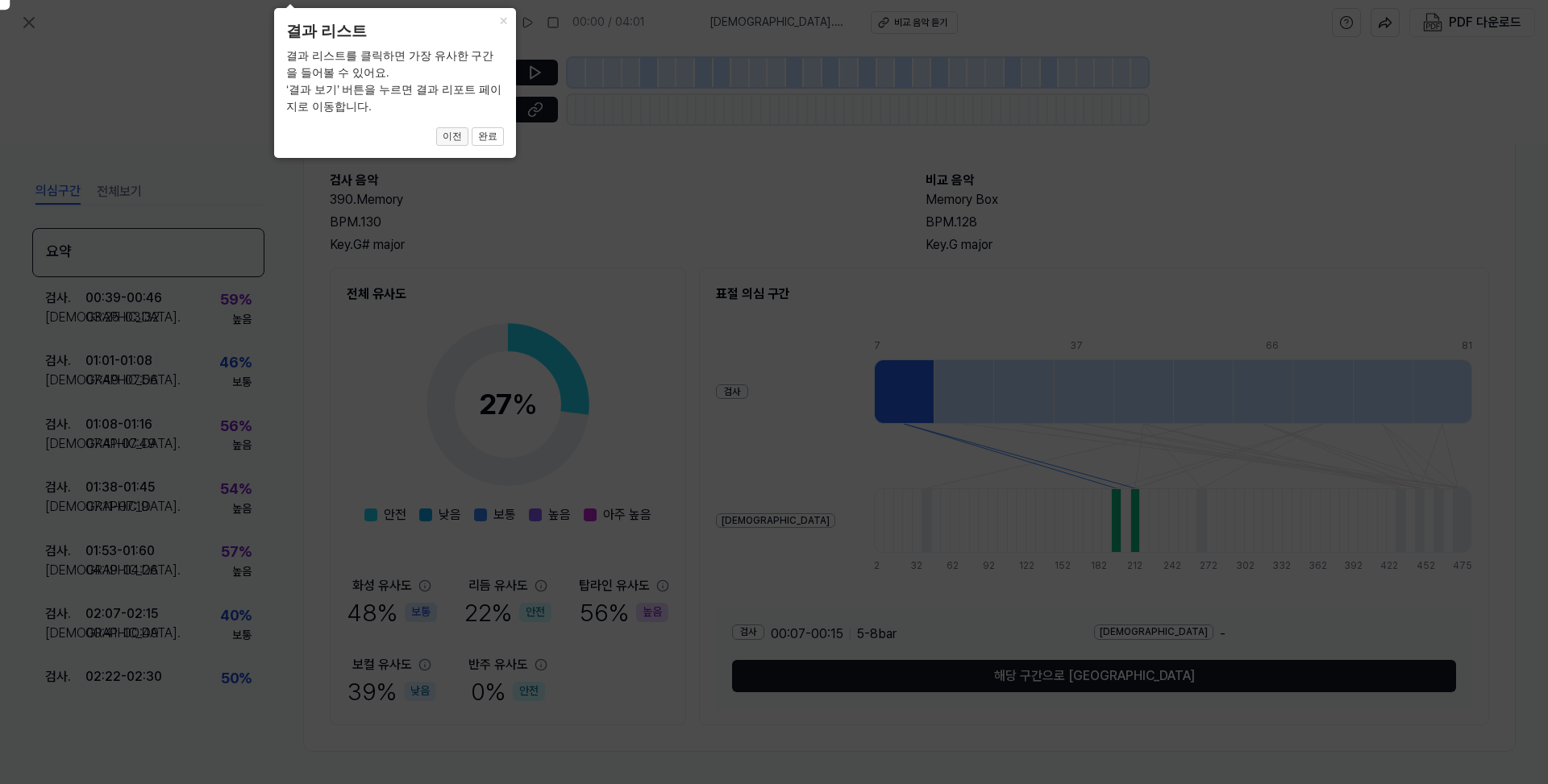
click at [446, 141] on button "이전" at bounding box center [451, 137] width 32 height 19
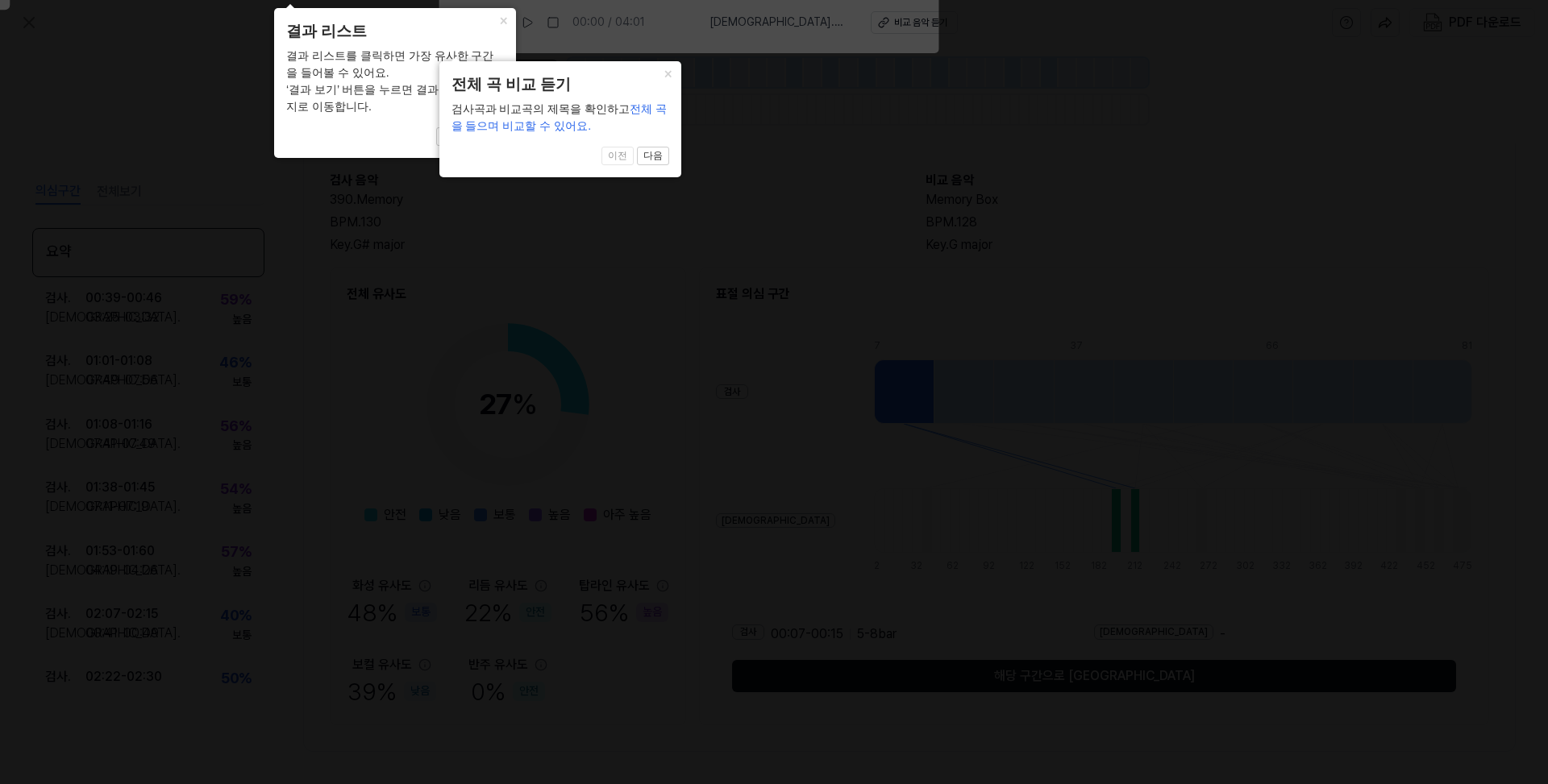
click at [450, 135] on div "× 전체 곡 비교 듣기 검사곡과 비교곡의 제목을 확인하고 전체 곡을 들으며 비교할 수 있어요. 1 of 4 이전 다음" at bounding box center [560, 120] width 242 height 116
click at [656, 153] on button "다음" at bounding box center [652, 156] width 32 height 19
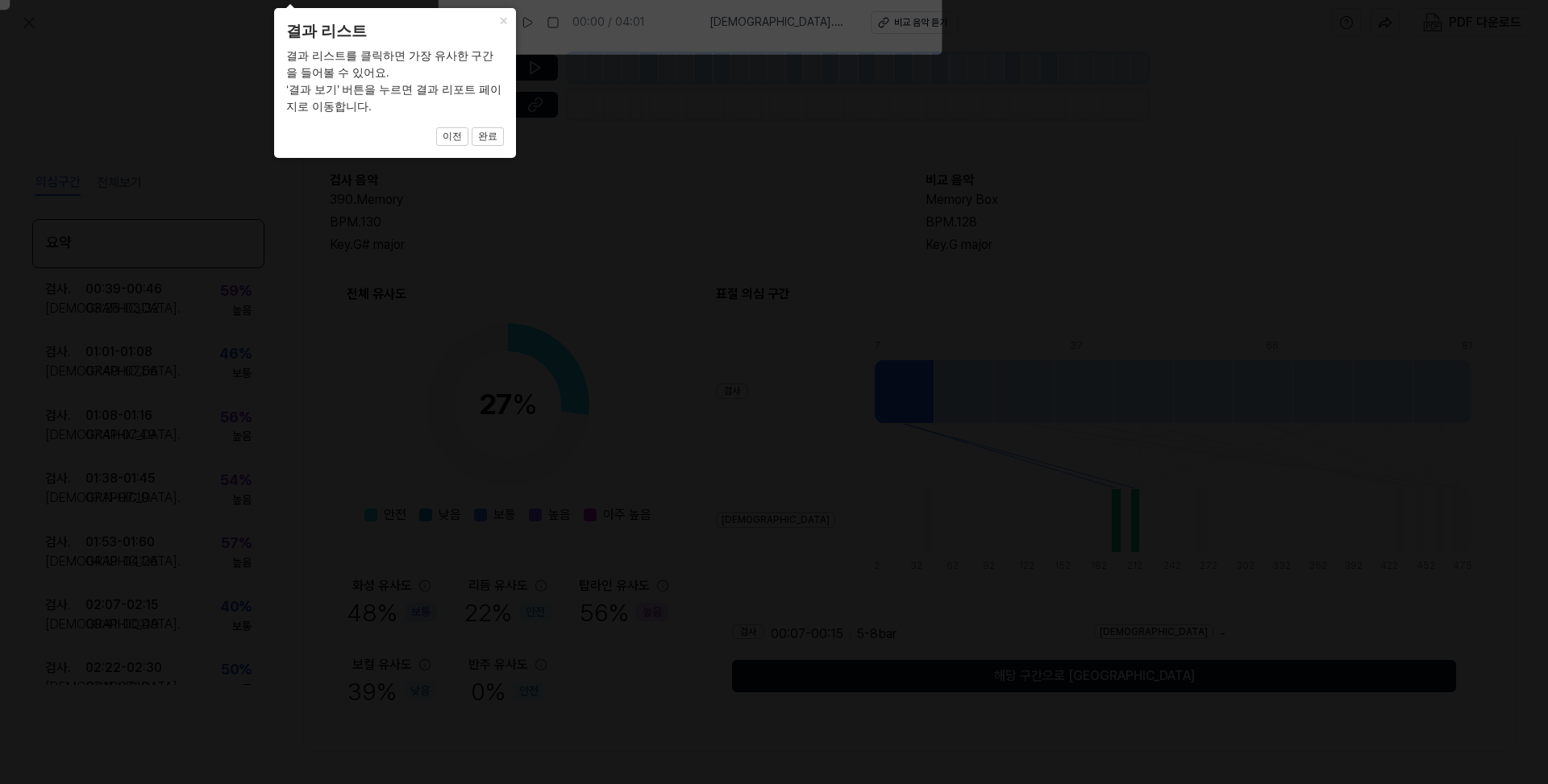
scroll to position [62, 0]
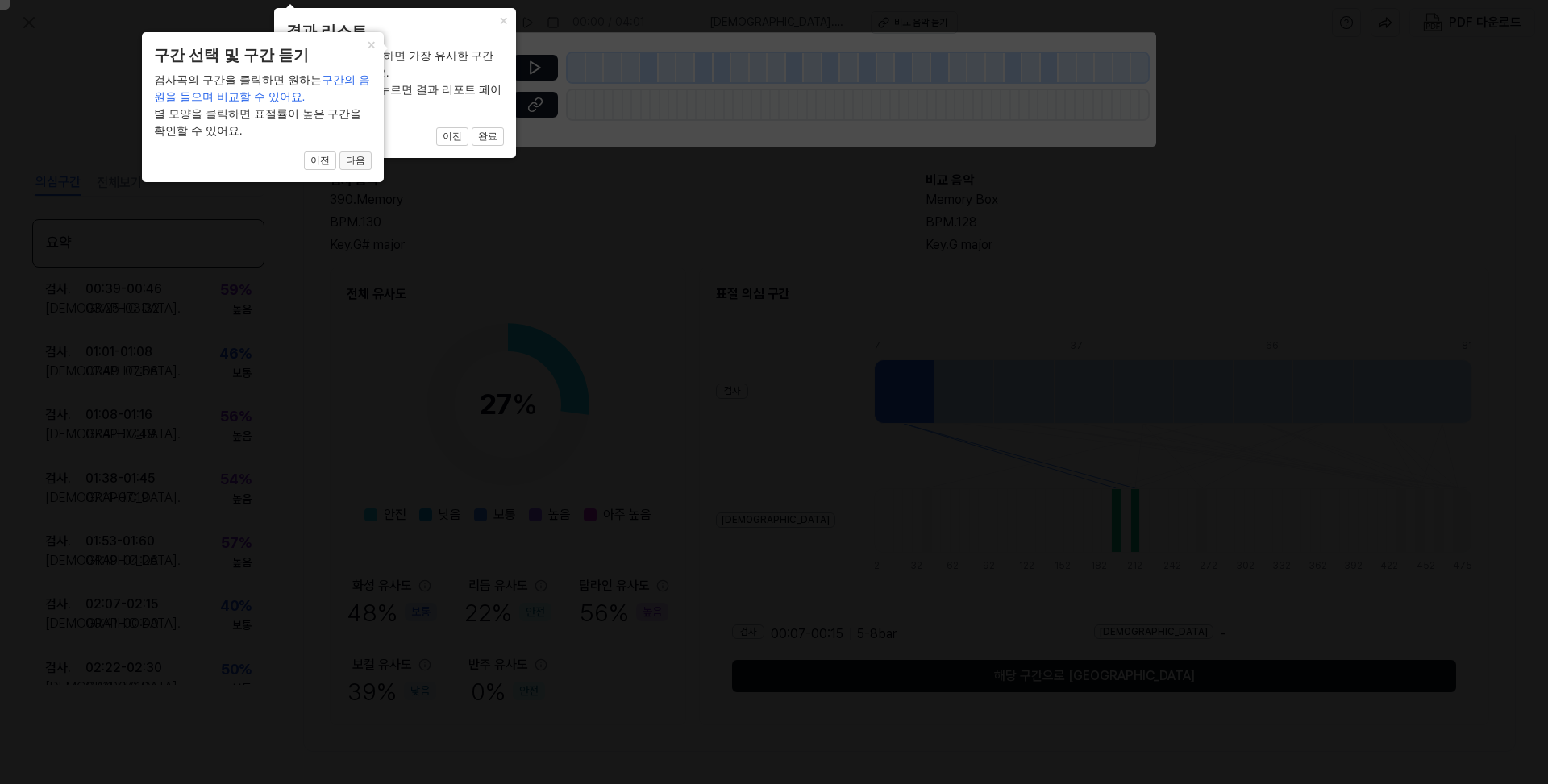
click at [351, 161] on button "다음" at bounding box center [355, 161] width 32 height 19
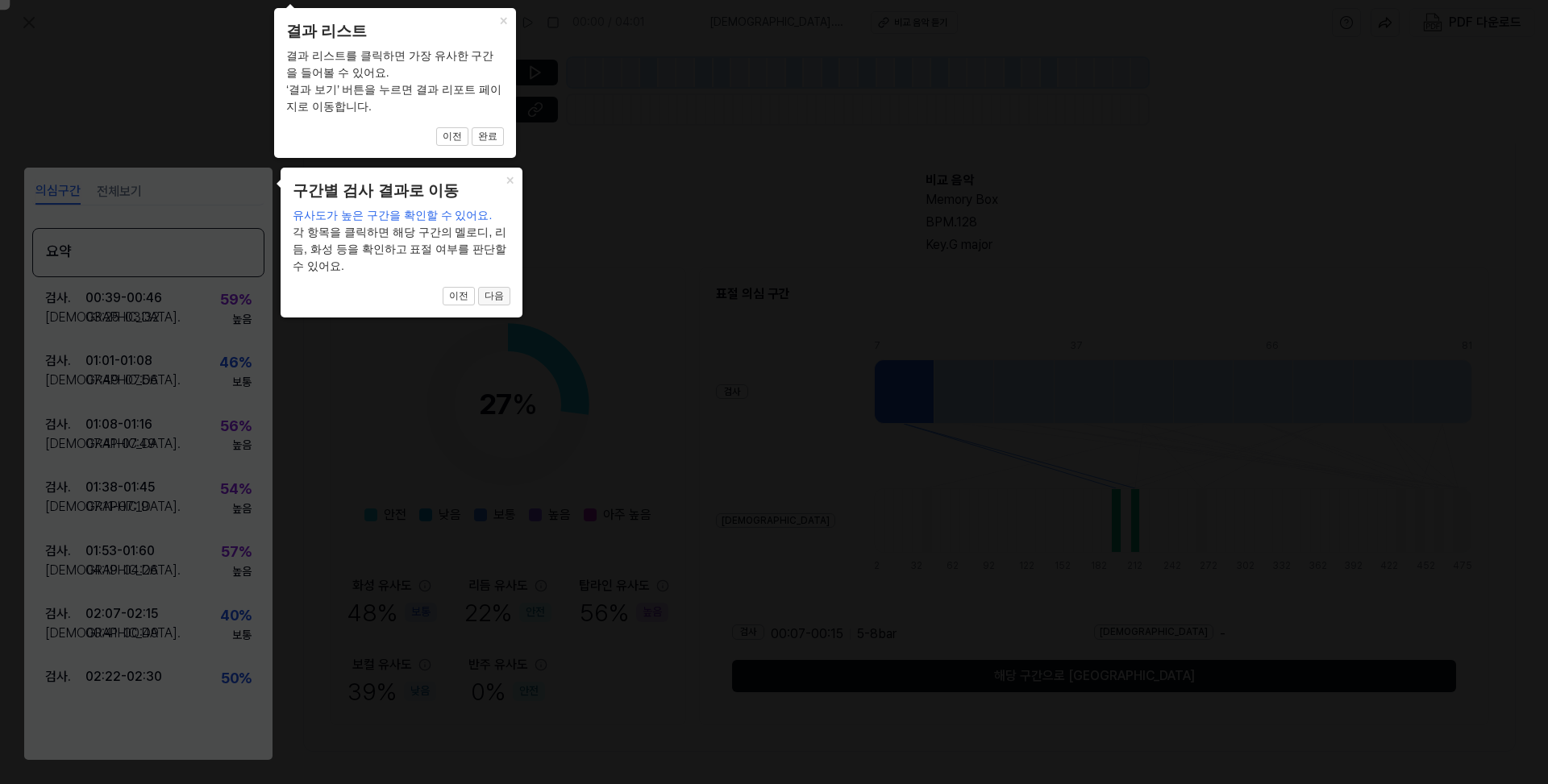
click at [495, 287] on button "다음" at bounding box center [494, 297] width 32 height 19
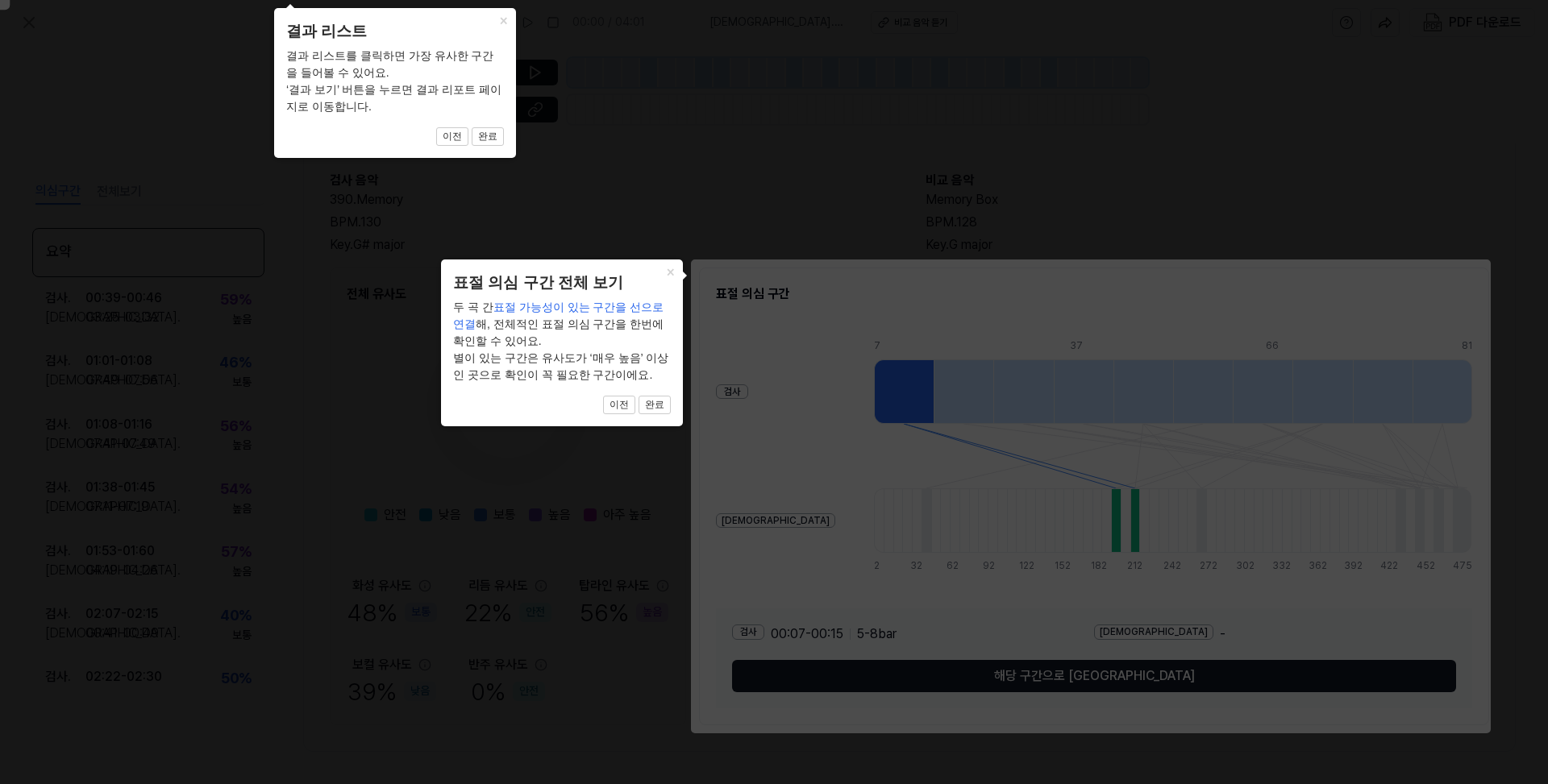
click at [492, 296] on div "× 표절 의심 구간 전체 보기 두 곡 간 표절 가능성이 있는 구간을 선으로 연결 해, 전체적인 표절 의심 구간을 한번에 확인할 수 있어요. 별…" at bounding box center [561, 342] width 242 height 167
click at [660, 410] on button "완료" at bounding box center [654, 405] width 32 height 19
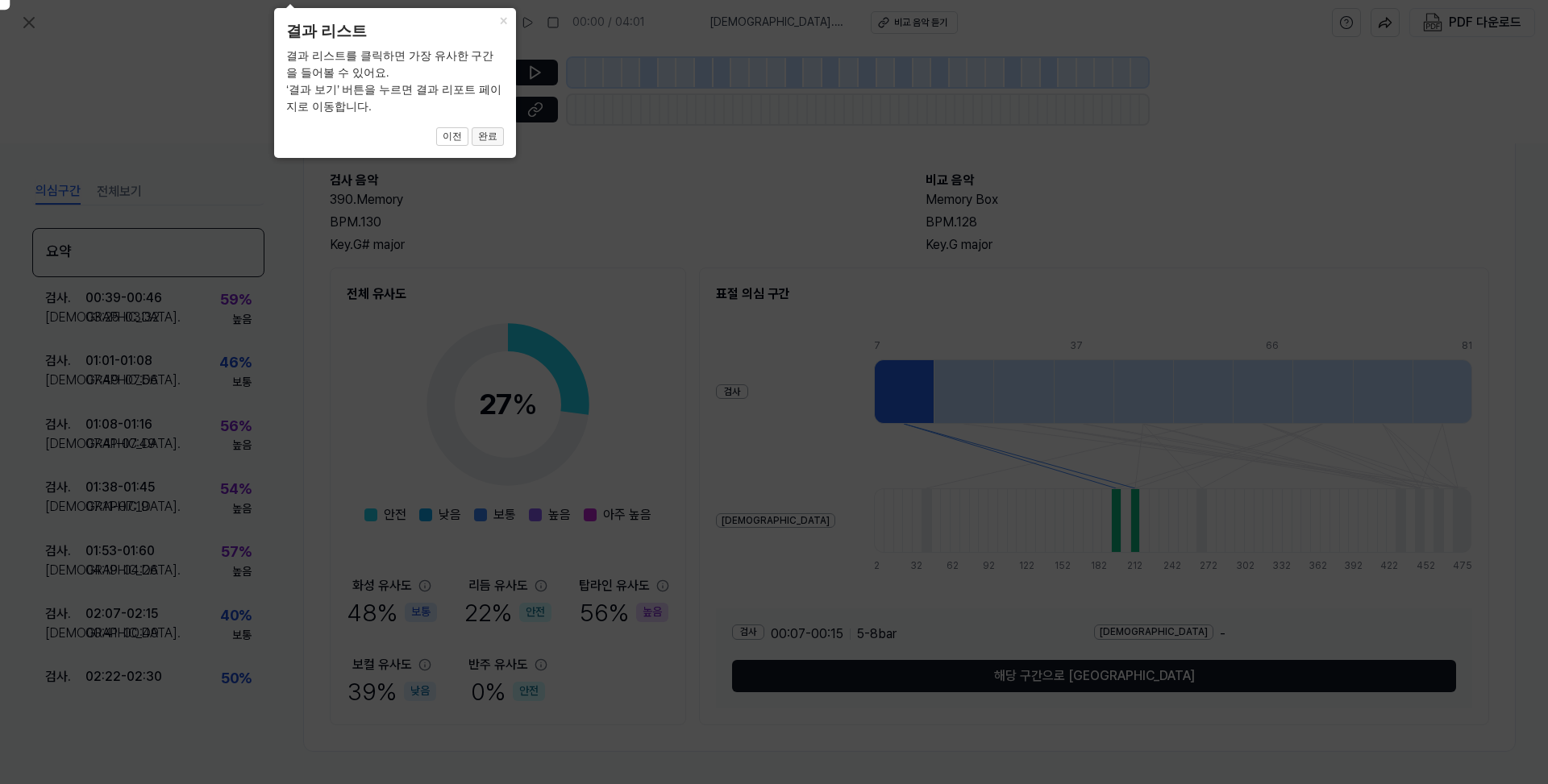
click at [499, 138] on button "완료" at bounding box center [487, 137] width 32 height 19
click at [494, 138] on button "완료" at bounding box center [487, 137] width 32 height 19
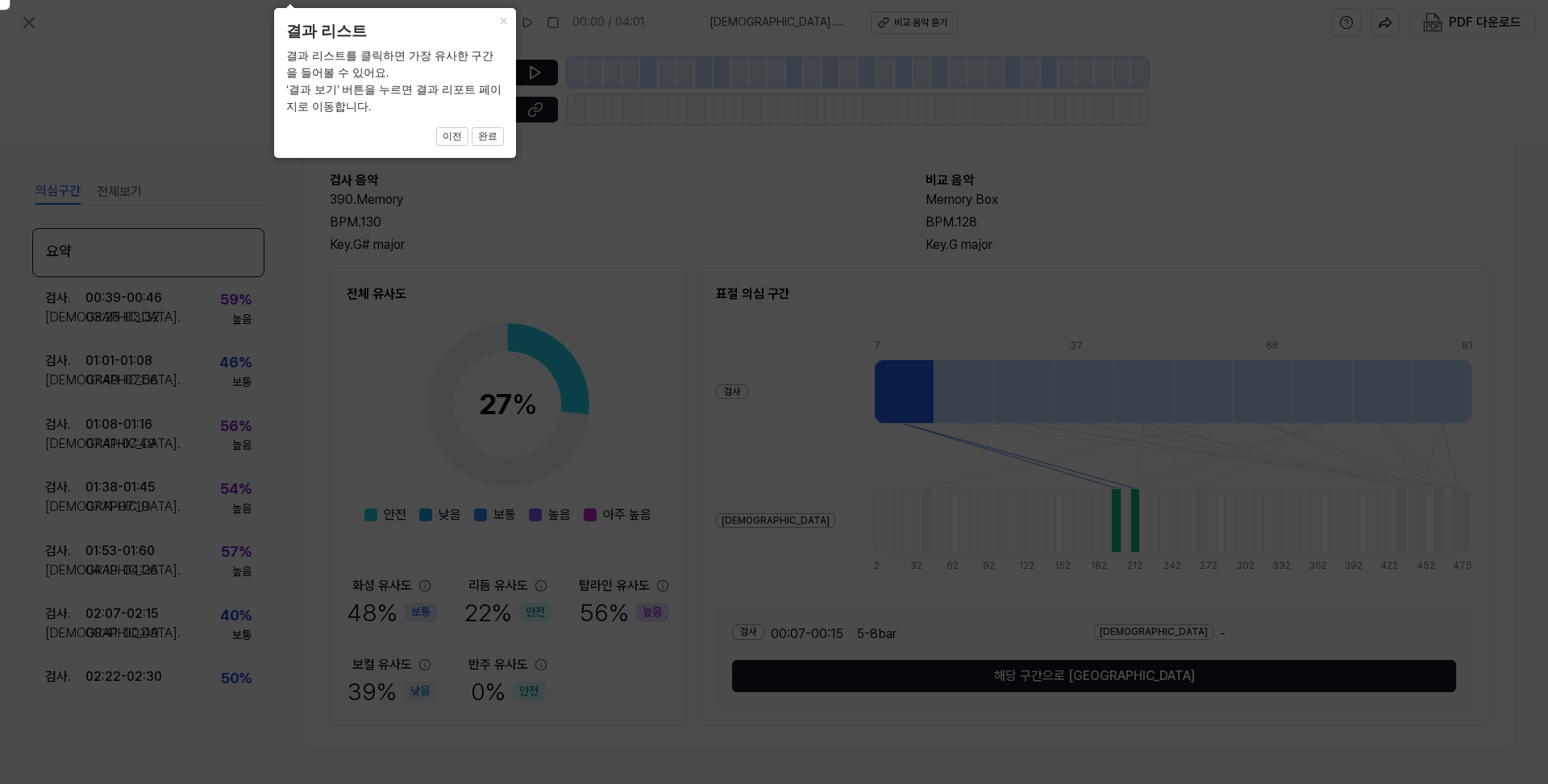
click at [716, 243] on icon at bounding box center [786, 387] width 1592 height 794
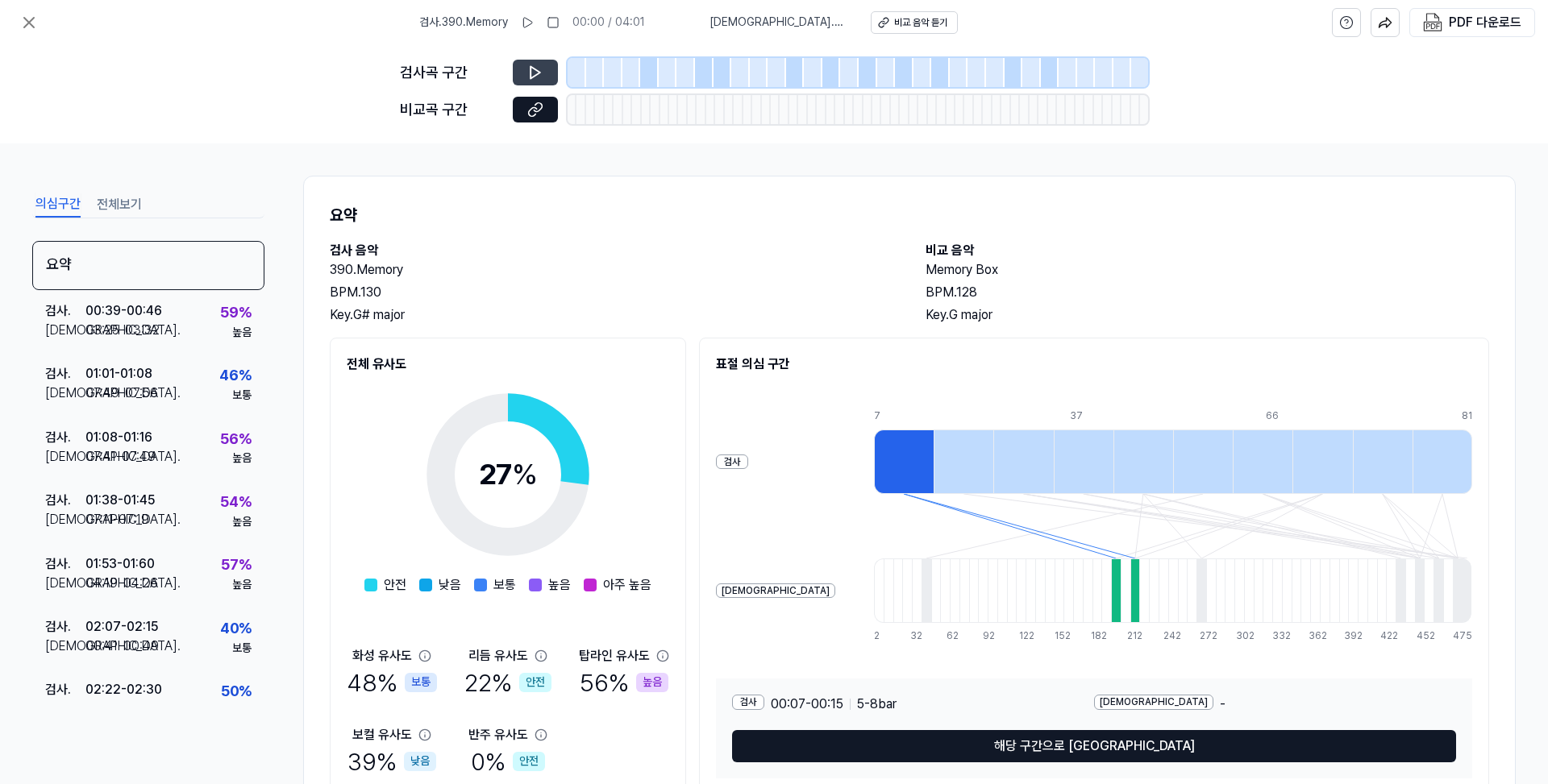
click at [534, 73] on icon at bounding box center [535, 72] width 16 height 16
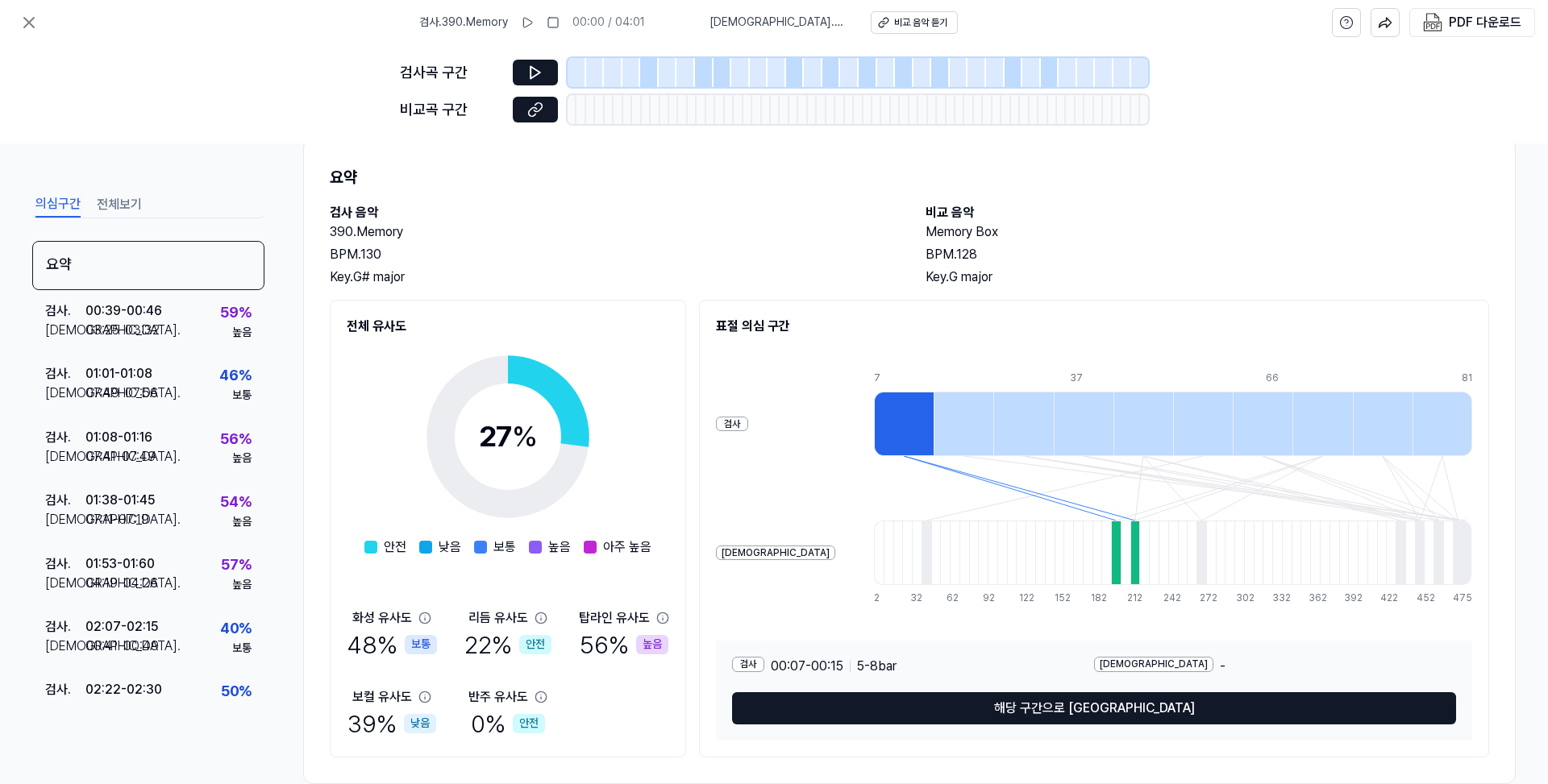
scroll to position [70, 0]
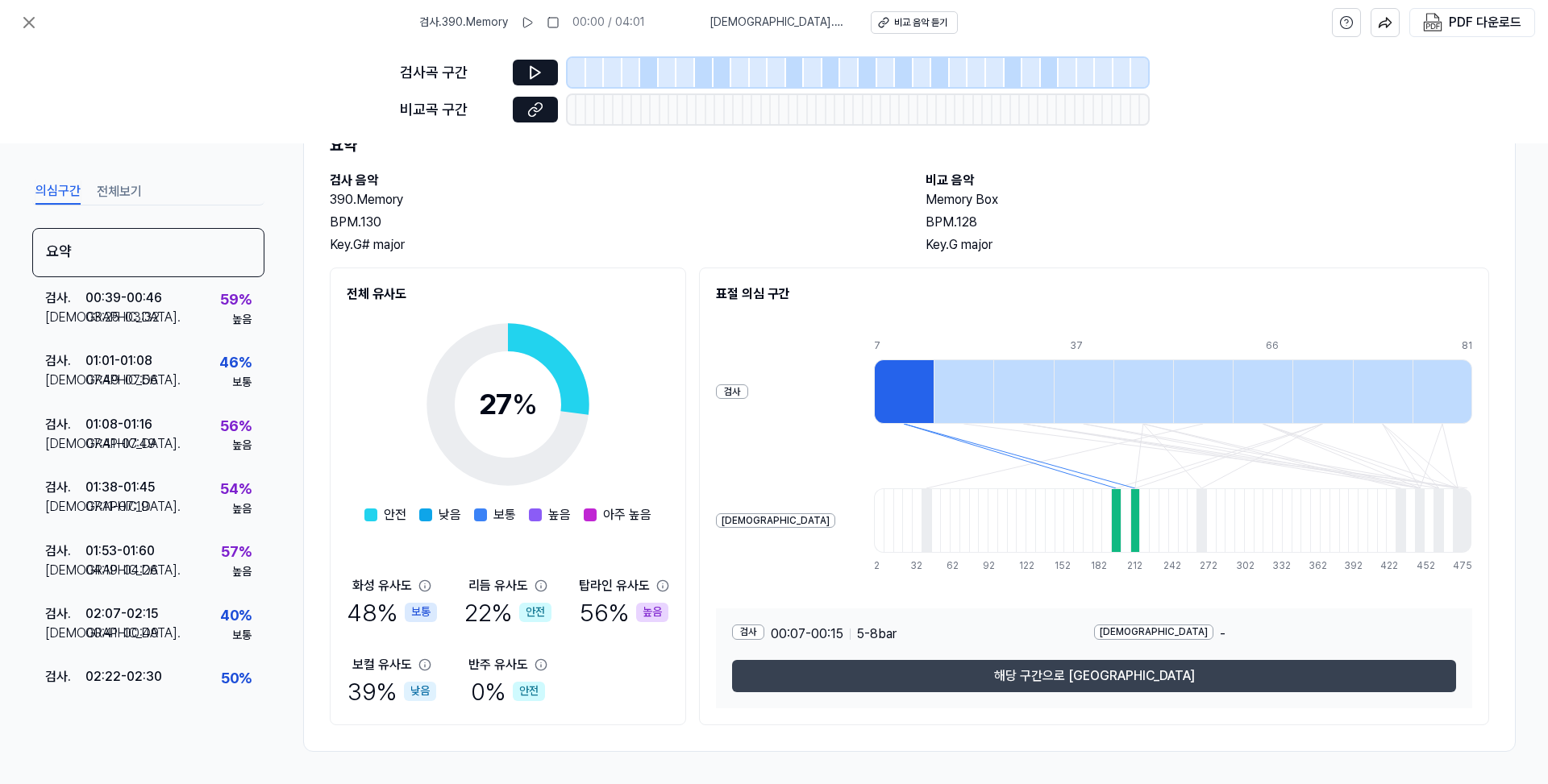
click at [1049, 682] on button "해당 구간으로 이동" at bounding box center [1094, 676] width 724 height 32
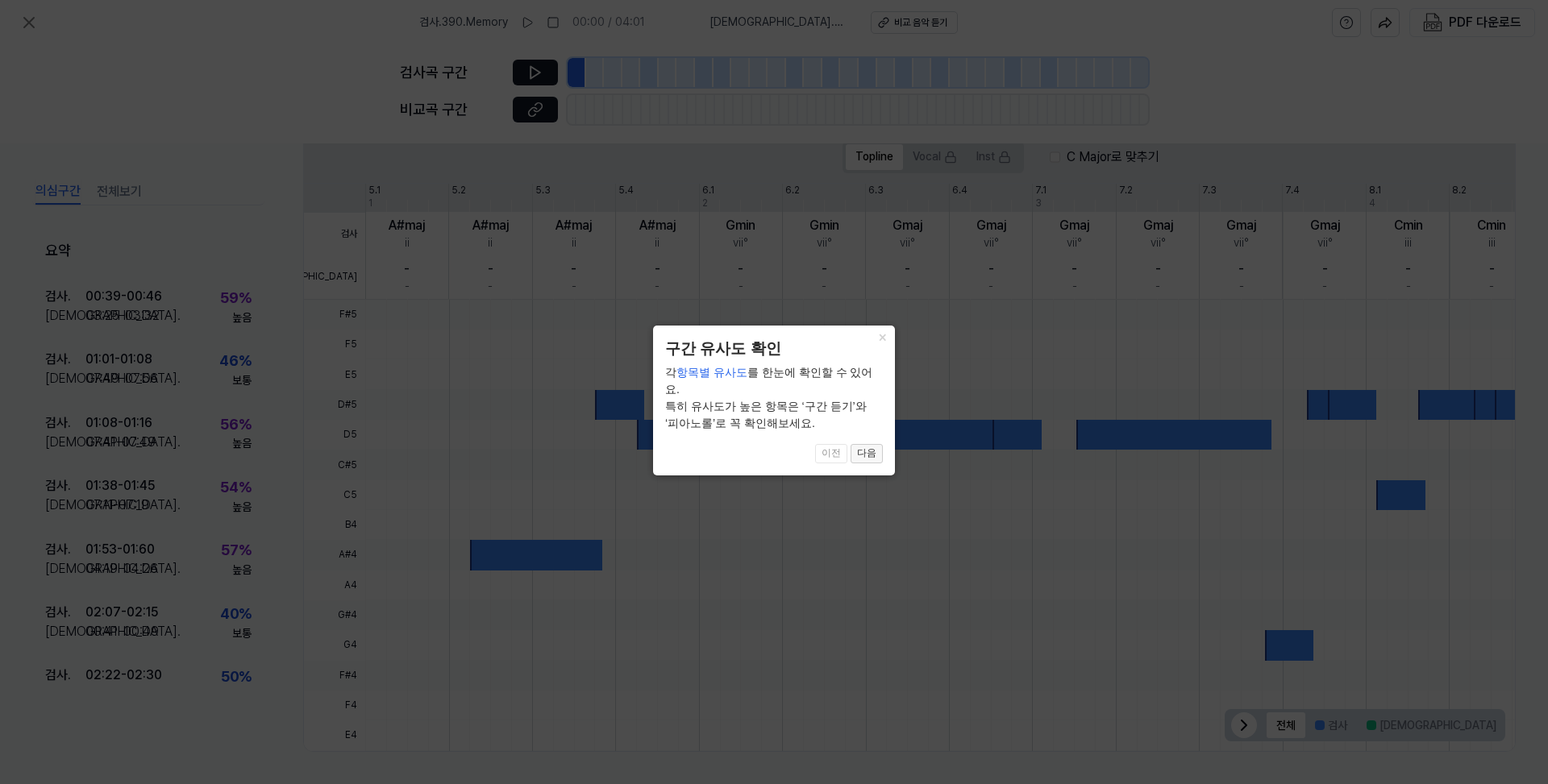
click at [869, 445] on button "다음" at bounding box center [866, 454] width 32 height 19
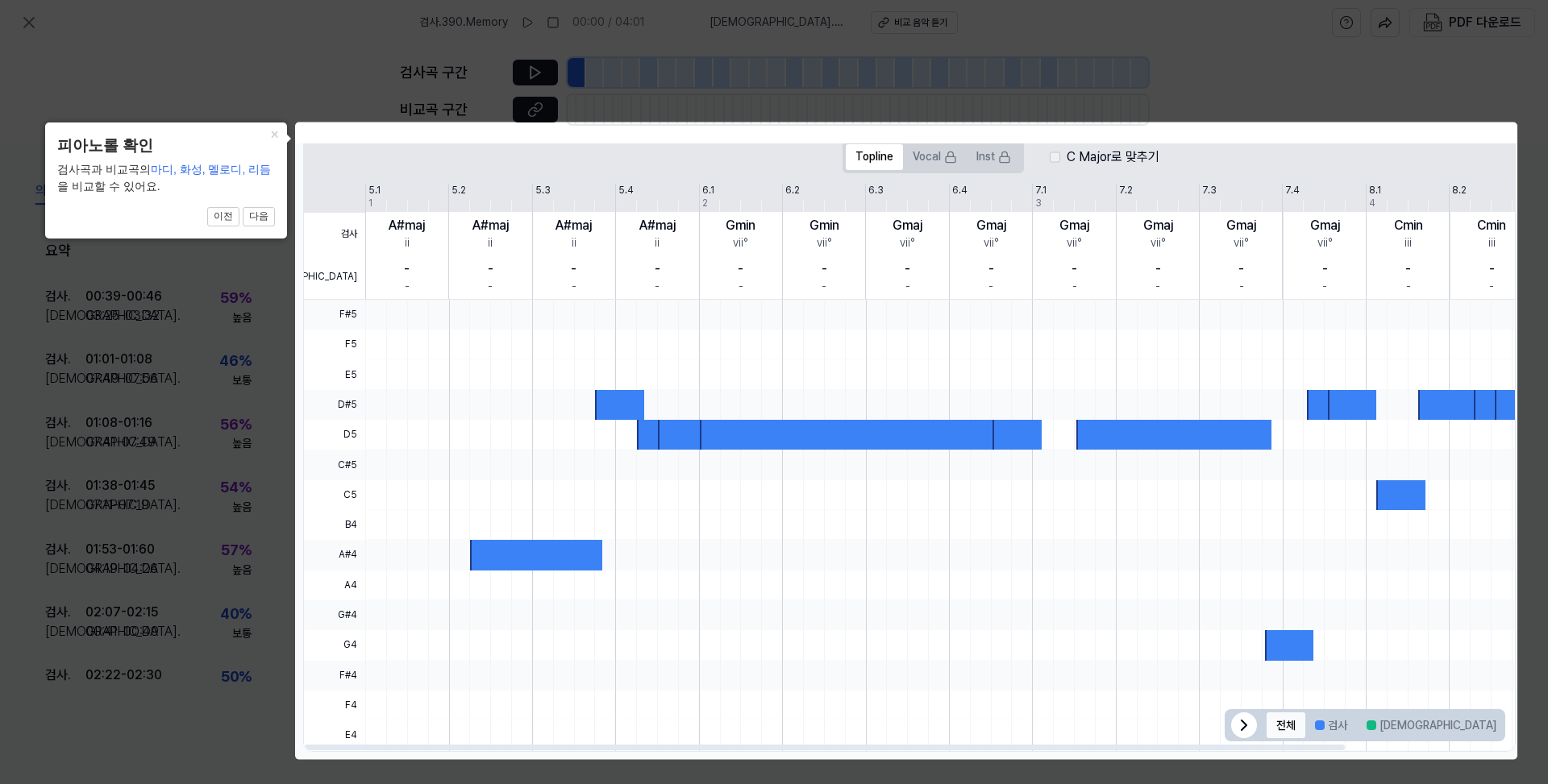
click at [1272, 725] on button "전체" at bounding box center [1286, 725] width 39 height 26
click at [1228, 85] on icon at bounding box center [774, 392] width 1548 height 784
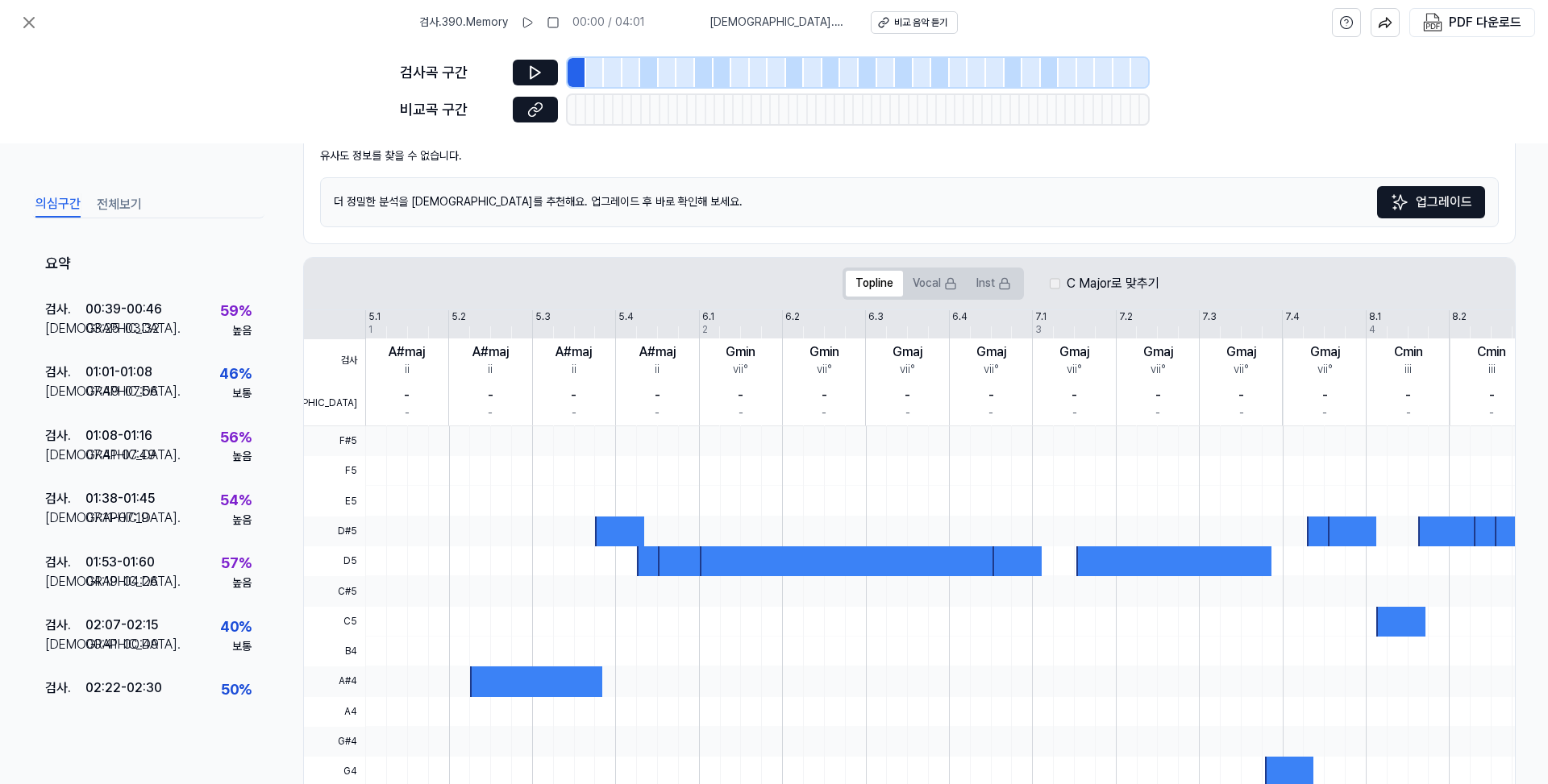
scroll to position [0, 0]
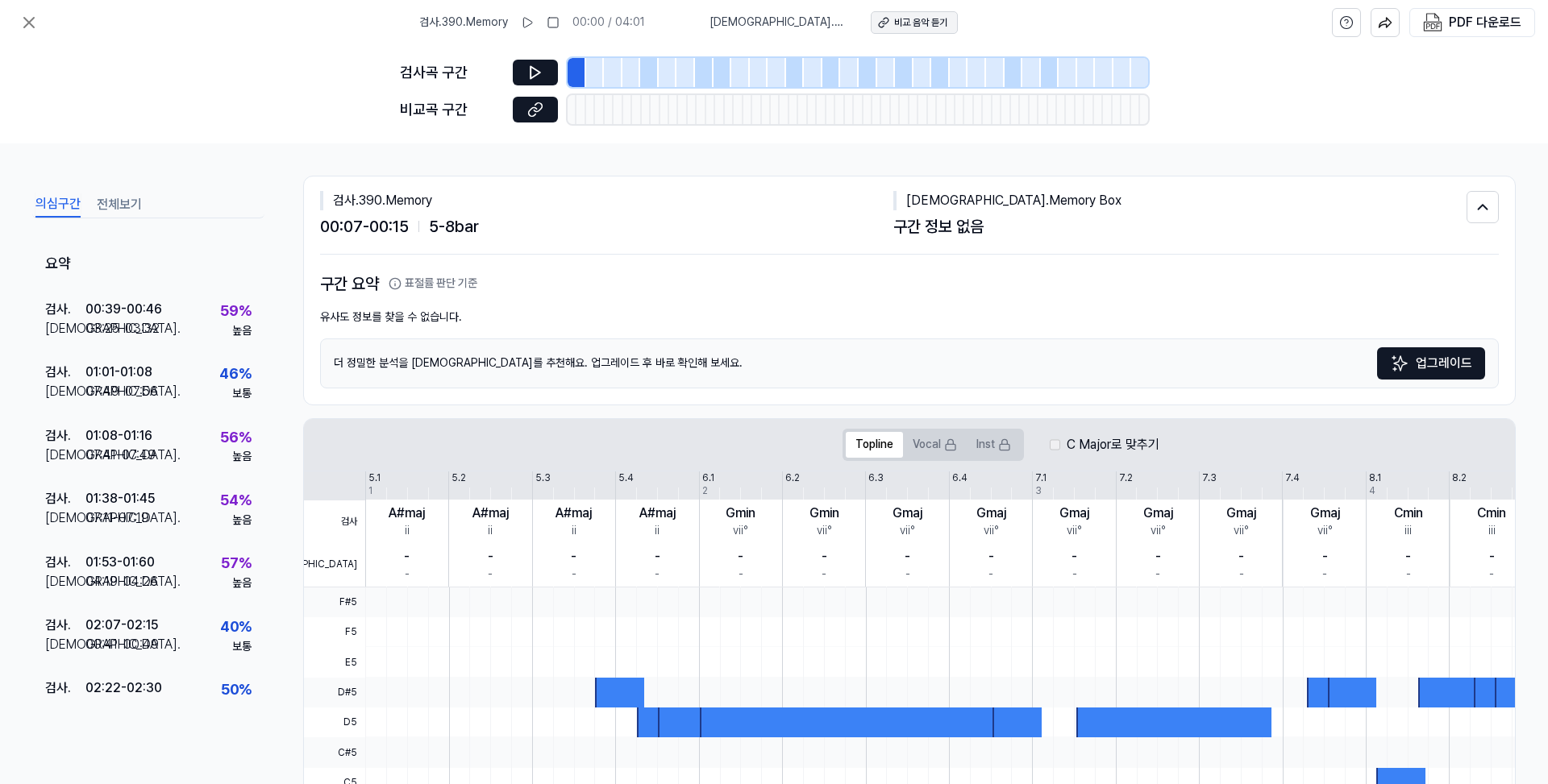
click at [894, 22] on div "비교 음악 듣기" at bounding box center [920, 23] width 53 height 14
click at [533, 21] on icon at bounding box center [527, 22] width 13 height 13
click at [558, 22] on rect at bounding box center [554, 22] width 10 height 10
click at [106, 204] on button "전체보기" at bounding box center [119, 204] width 45 height 26
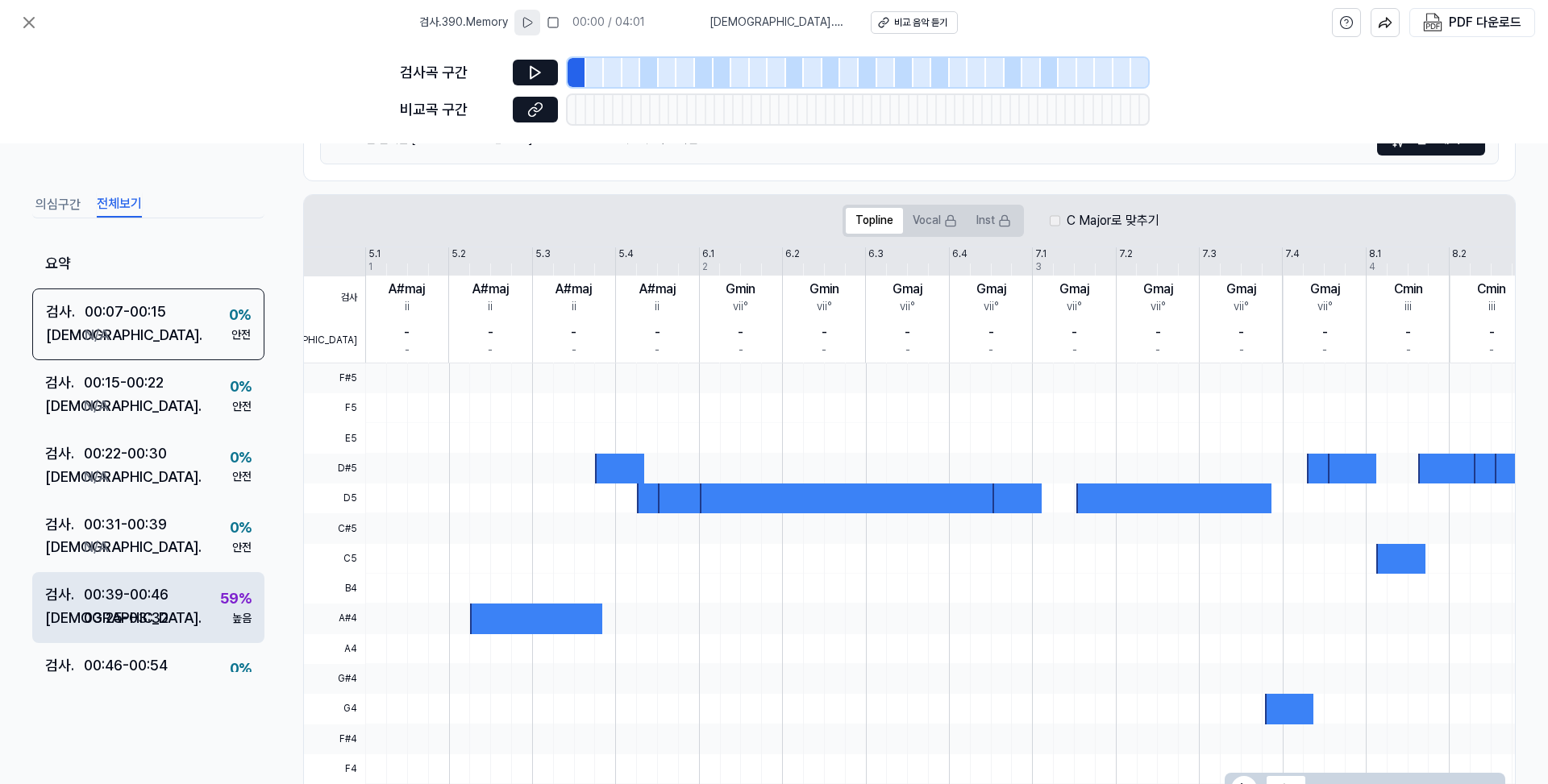
click at [165, 610] on div "03:25 - 03:32" at bounding box center [126, 618] width 85 height 23
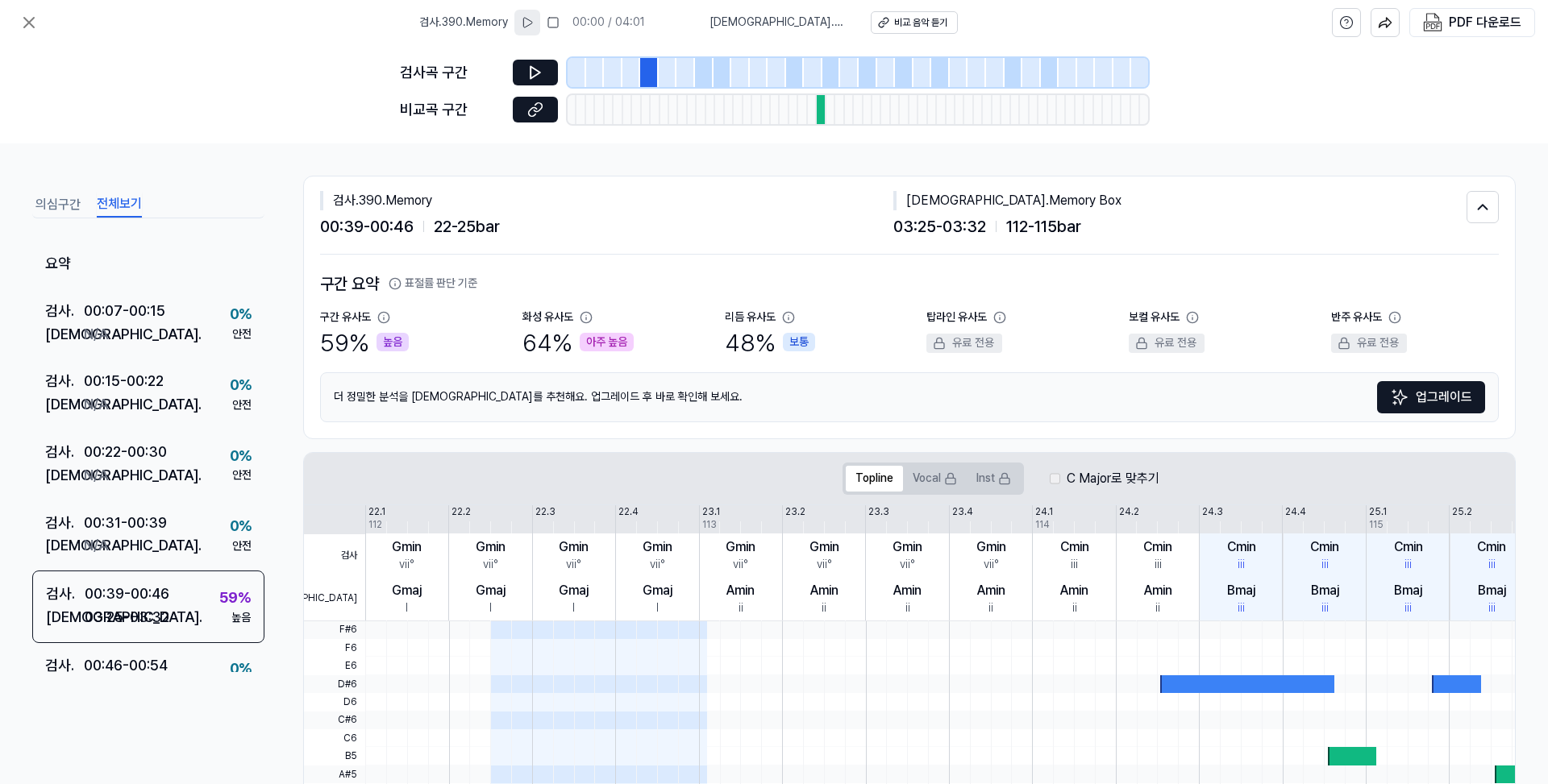
click at [818, 107] on div at bounding box center [821, 110] width 9 height 29
click at [1481, 207] on icon at bounding box center [1482, 207] width 17 height 19
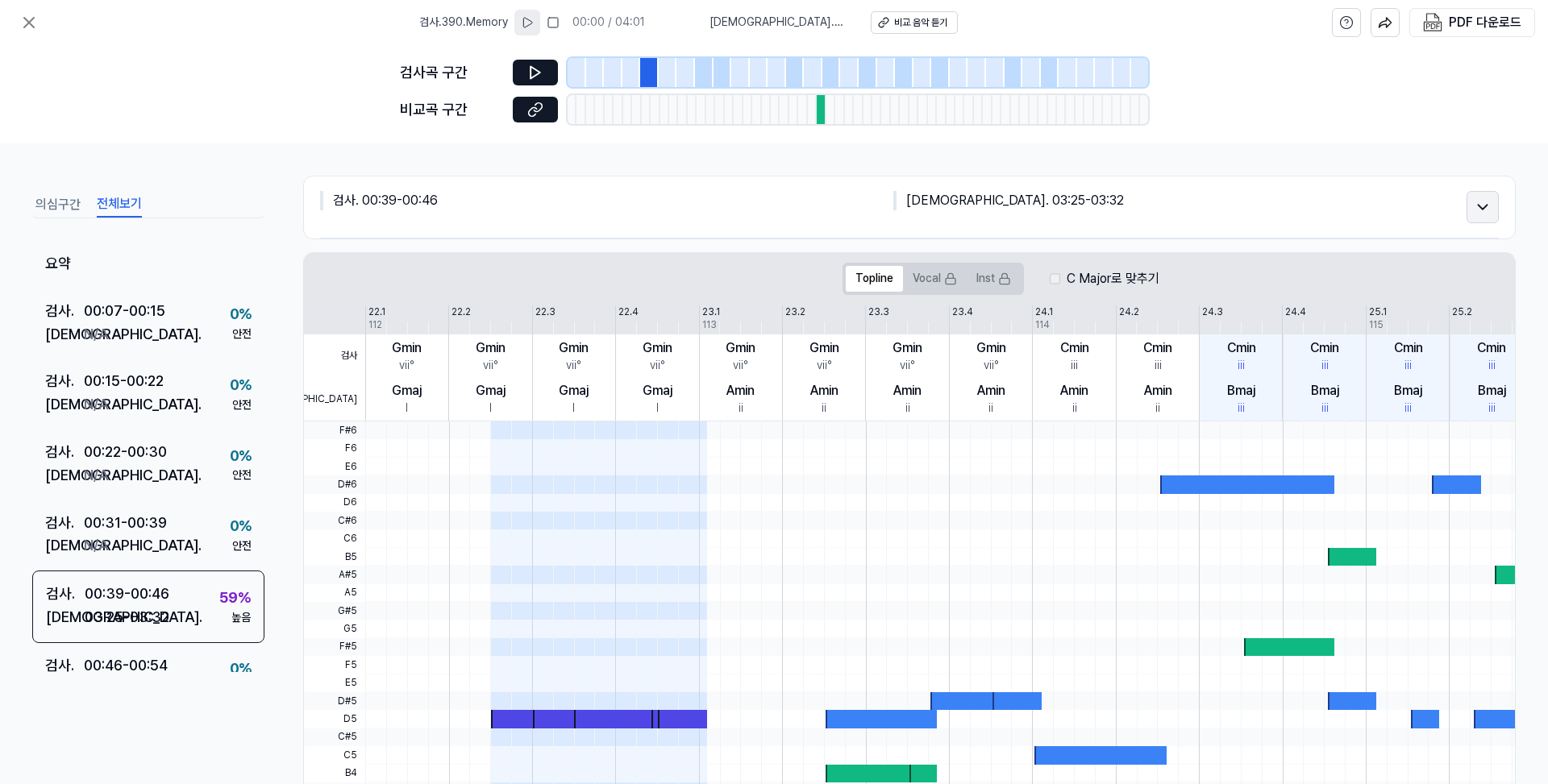
click at [1481, 210] on icon at bounding box center [1482, 207] width 17 height 19
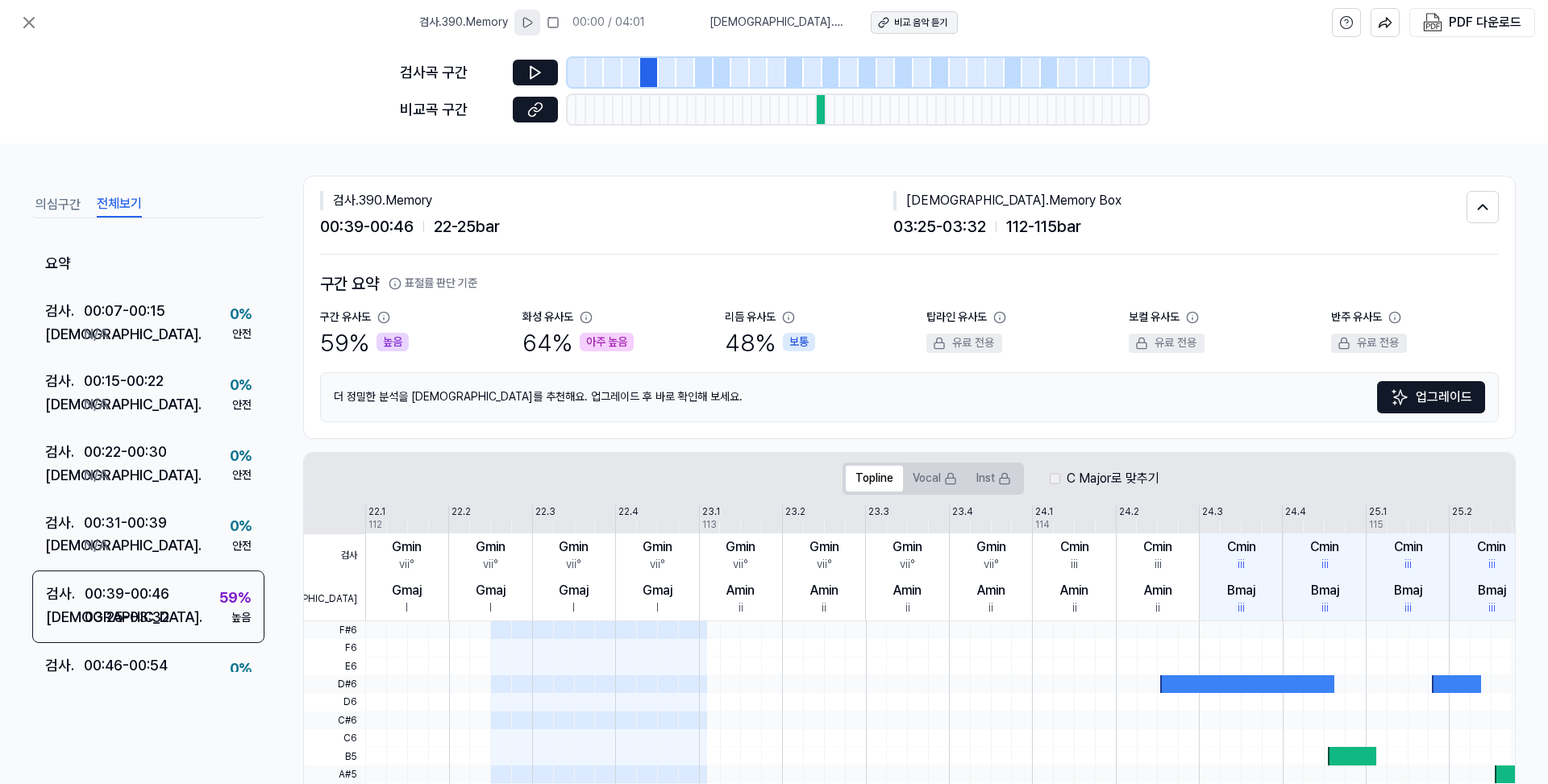
click at [894, 23] on div "비교 음악 듣기" at bounding box center [920, 23] width 53 height 14
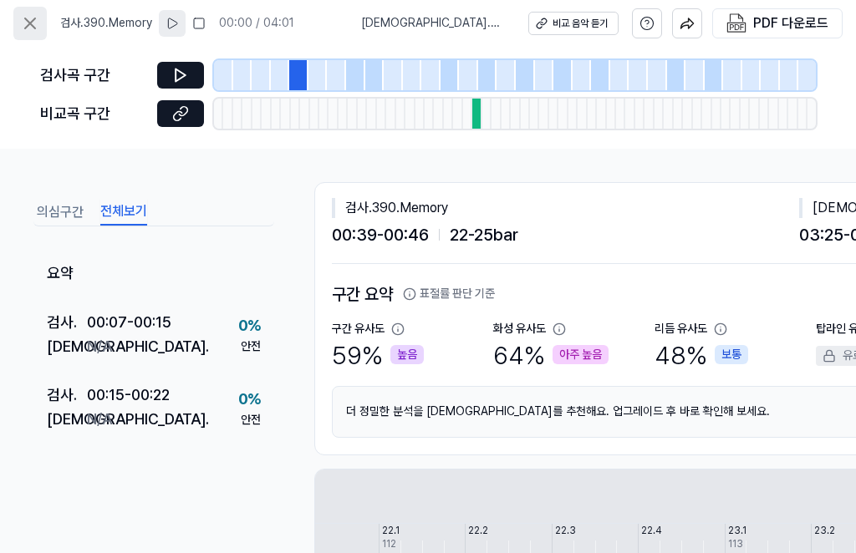
click at [34, 24] on icon at bounding box center [30, 23] width 20 height 20
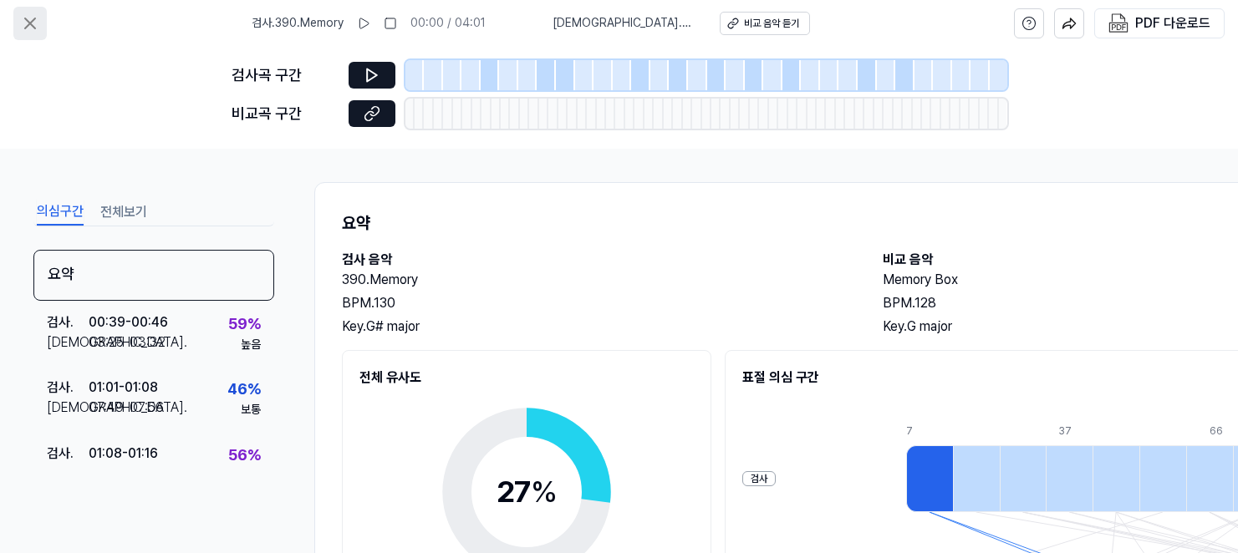
click at [29, 20] on icon at bounding box center [30, 23] width 20 height 20
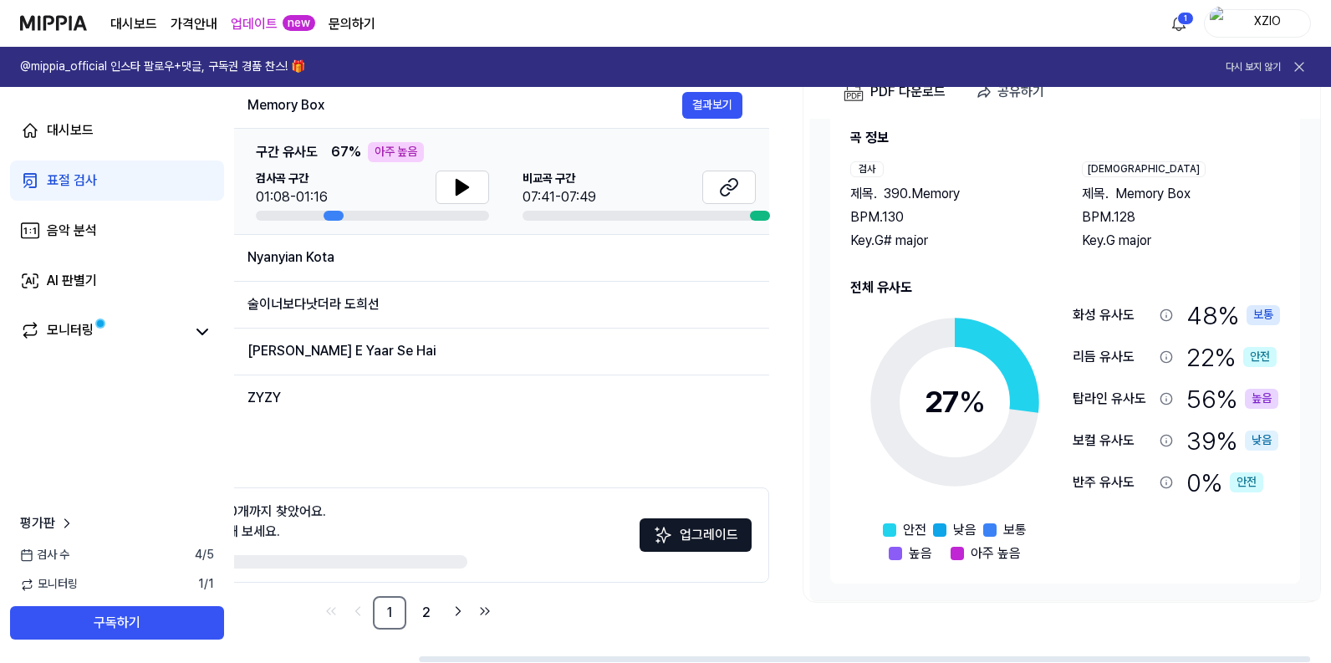
scroll to position [0, 251]
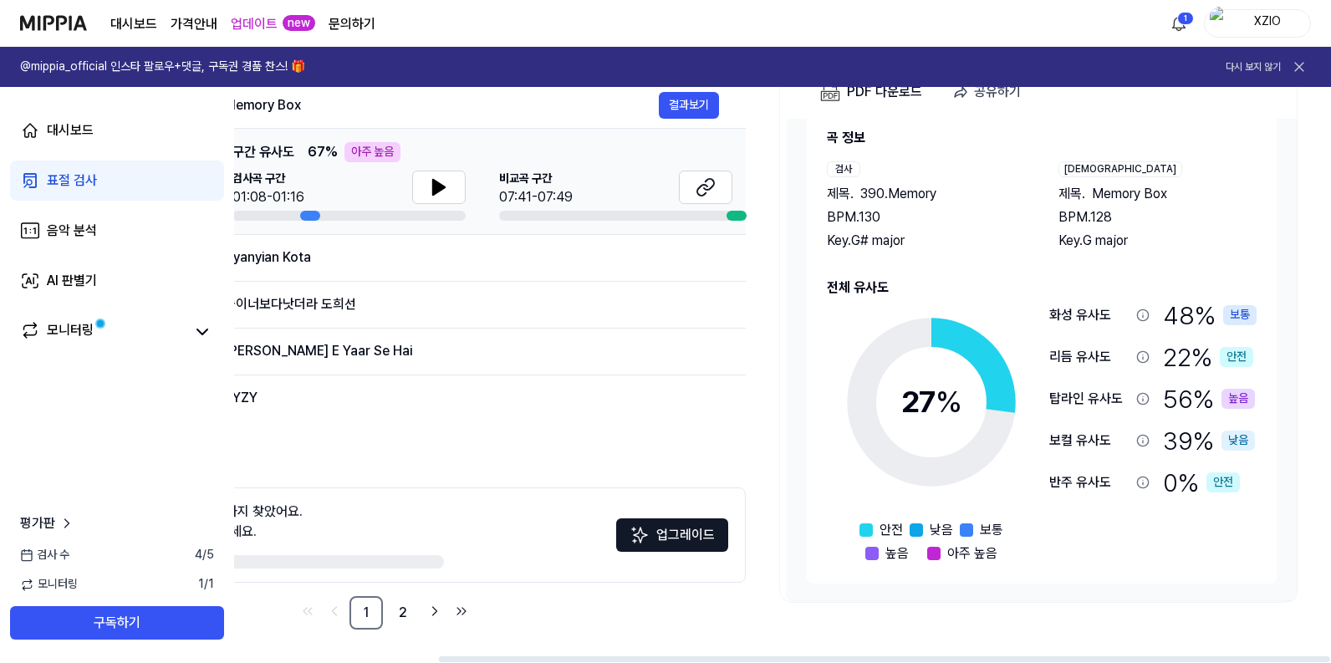
drag, startPoint x: 389, startPoint y: 658, endPoint x: 614, endPoint y: 664, distance: 225.8
click at [614, 553] on div at bounding box center [884, 659] width 891 height 6
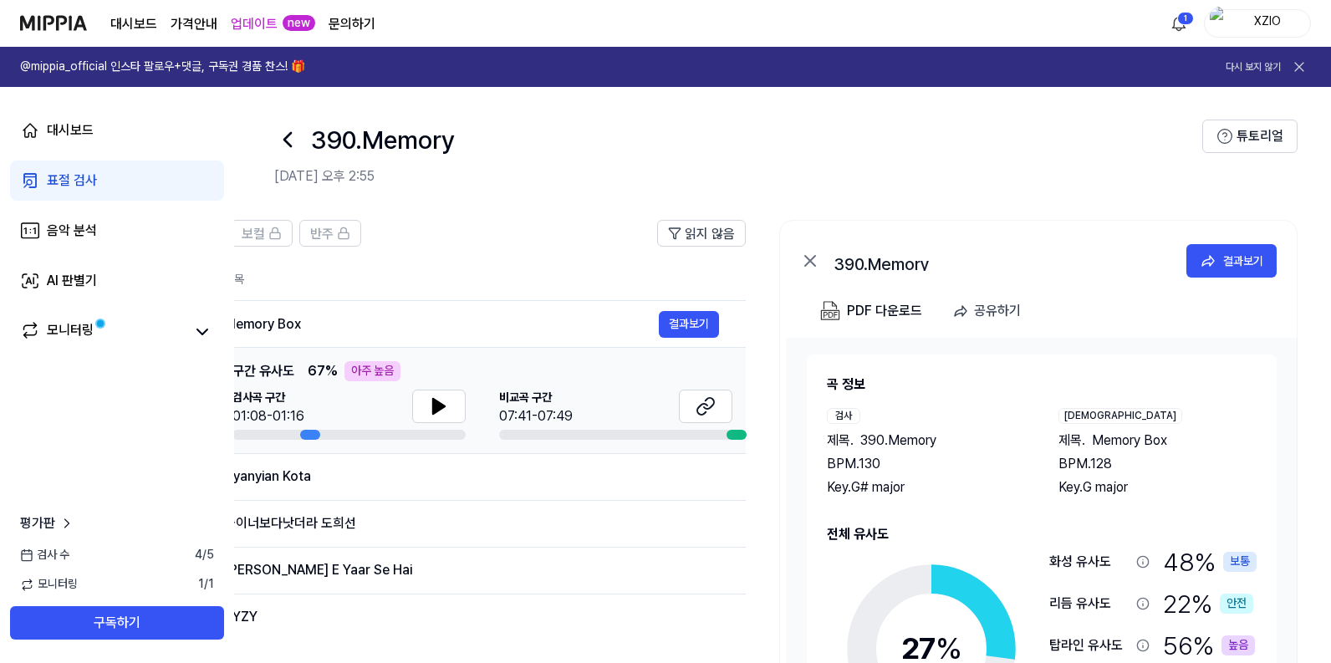
scroll to position [0, 0]
click at [501, 273] on th "제목" at bounding box center [485, 281] width 522 height 40
click at [290, 138] on icon at bounding box center [287, 140] width 27 height 27
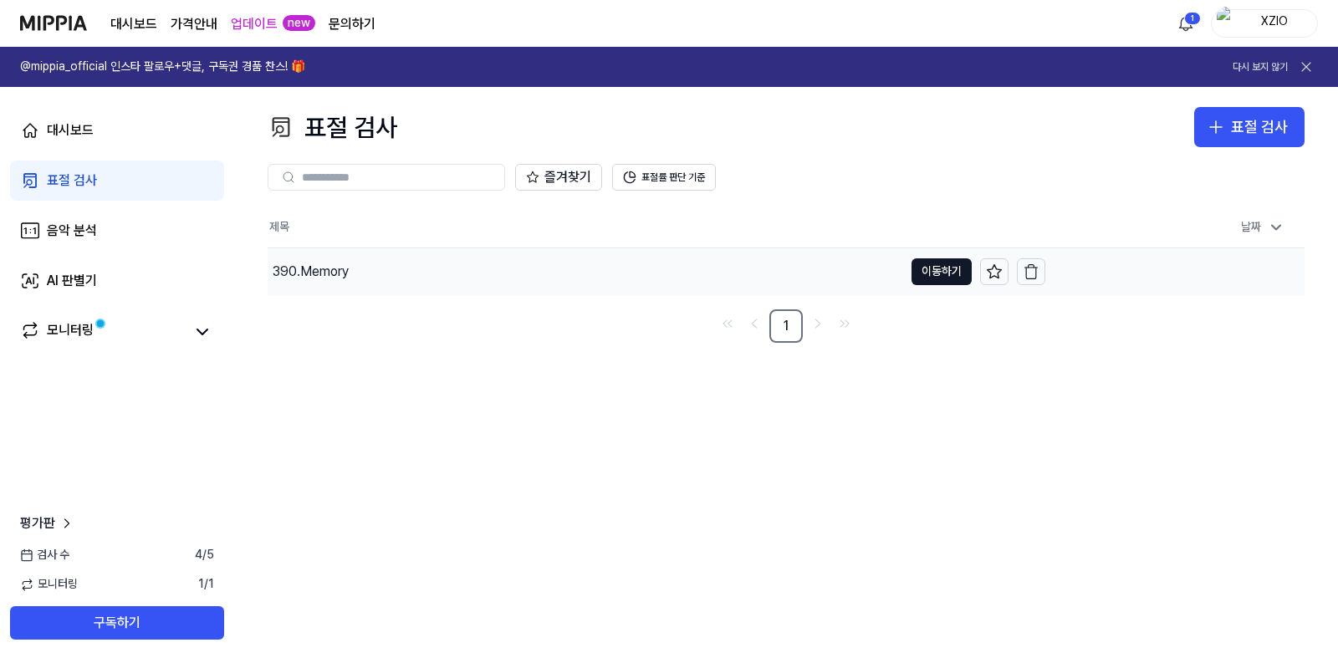
click at [308, 268] on div "390.Memory" at bounding box center [311, 272] width 76 height 20
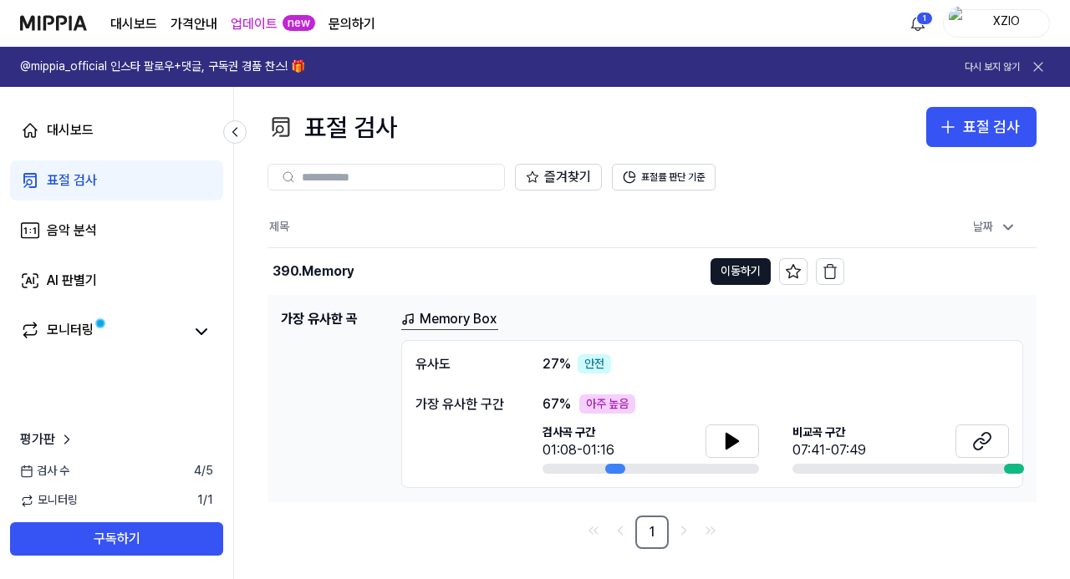
click at [854, 154] on div "즐겨찾기 표절률 판단 기준" at bounding box center [652, 177] width 769 height 60
click at [668, 108] on div "표절 검사 표절 검사" at bounding box center [652, 127] width 769 height 40
click at [815, 191] on div "즐겨찾기 표절률 판단 기준" at bounding box center [652, 177] width 769 height 60
drag, startPoint x: 629, startPoint y: 369, endPoint x: 415, endPoint y: 353, distance: 214.6
click at [409, 359] on div "유사도 27 % 안전 가장 유사한 구간 67 % 아주 높음 검사곡 구간 01:08-01:16 비교곡 구간 07:41-07:49" at bounding box center [712, 414] width 622 height 149
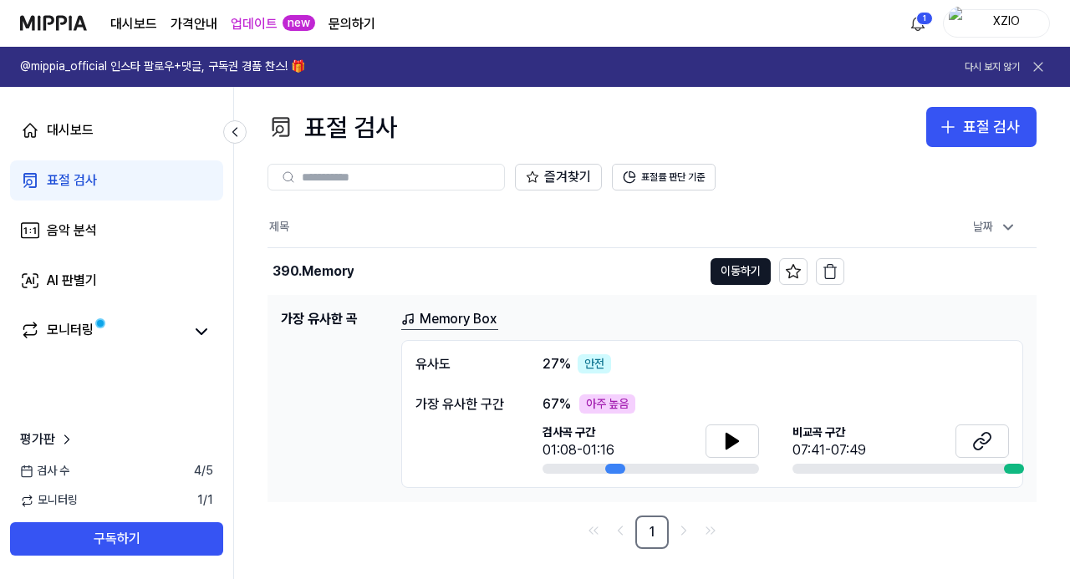
click at [840, 227] on th "제목" at bounding box center [556, 227] width 577 height 40
